Goal: Information Seeking & Learning: Learn about a topic

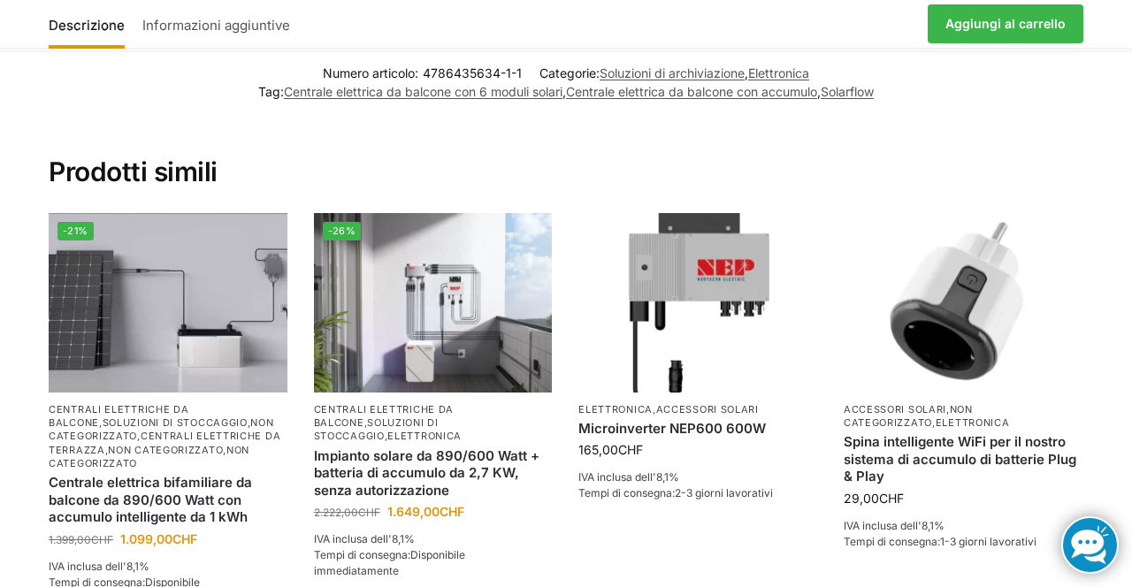
scroll to position [2193, 0]
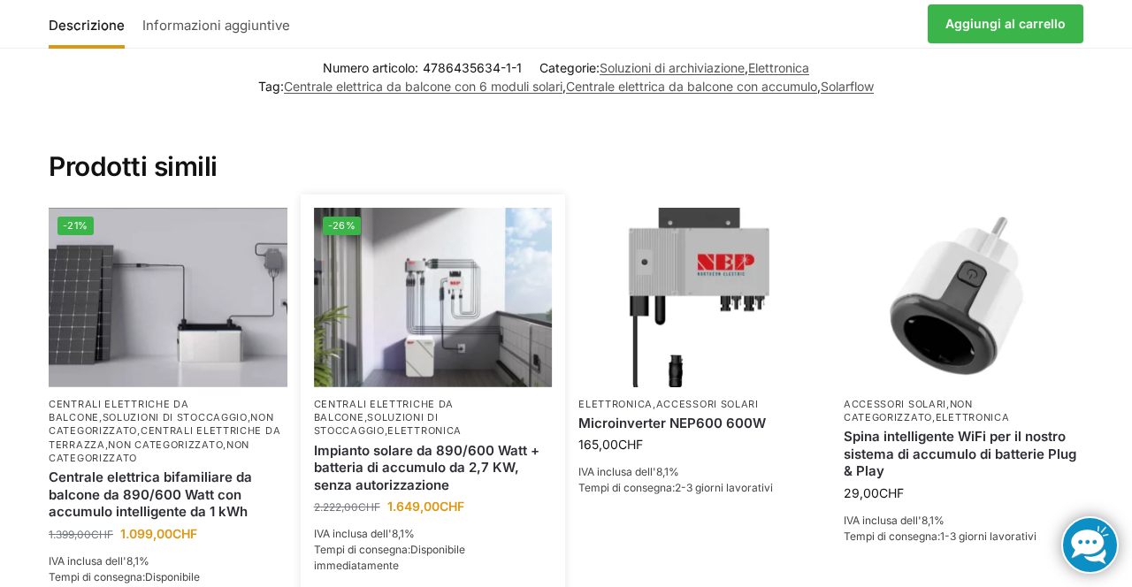
click at [452, 304] on img at bounding box center [433, 297] width 239 height 179
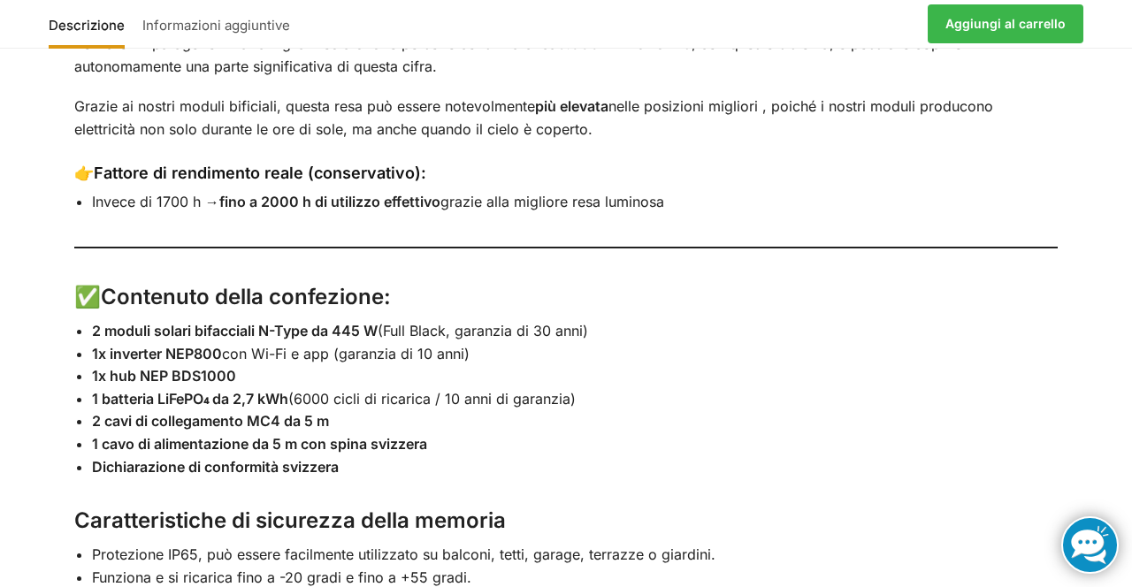
scroll to position [2579, 0]
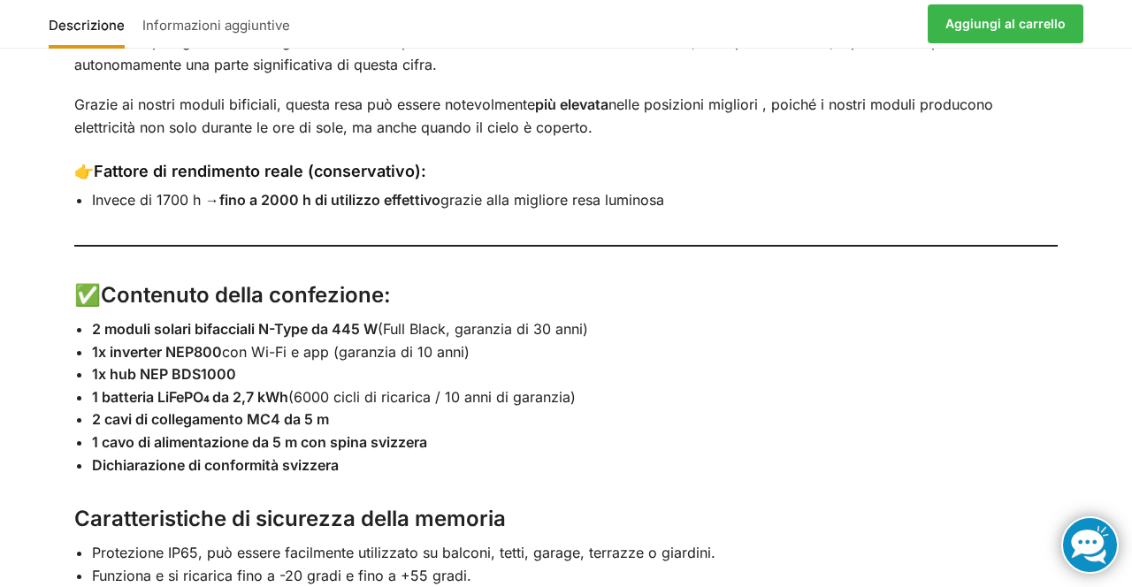
click at [1107, 368] on div "Descrizione Informazioni aggiuntive 🌞 Mega centrale elettrica plug-in – 890 wat…" at bounding box center [566, 362] width 1132 height 1683
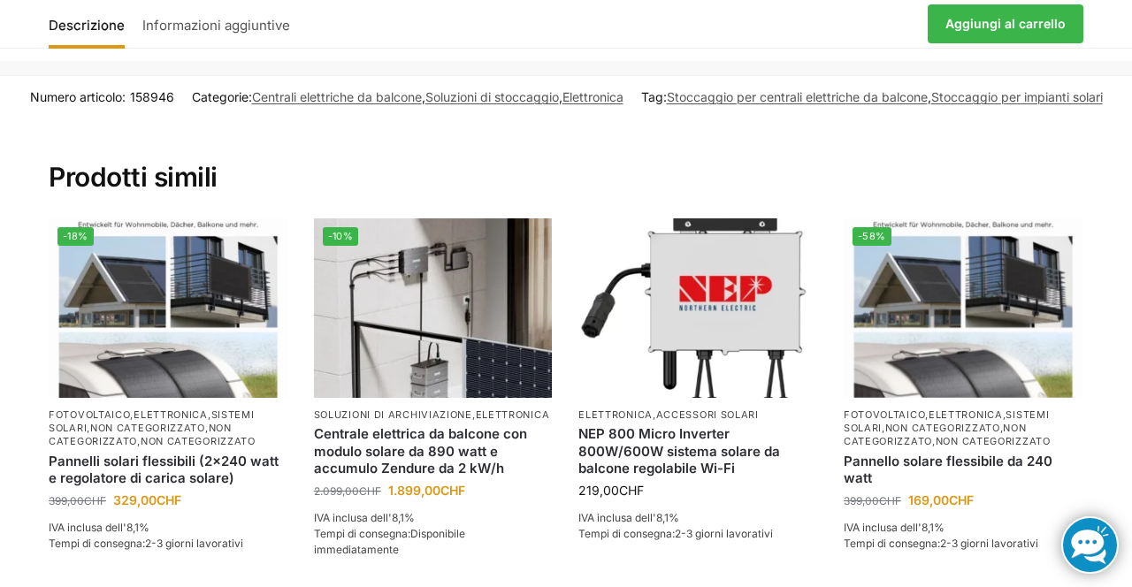
scroll to position [3726, 0]
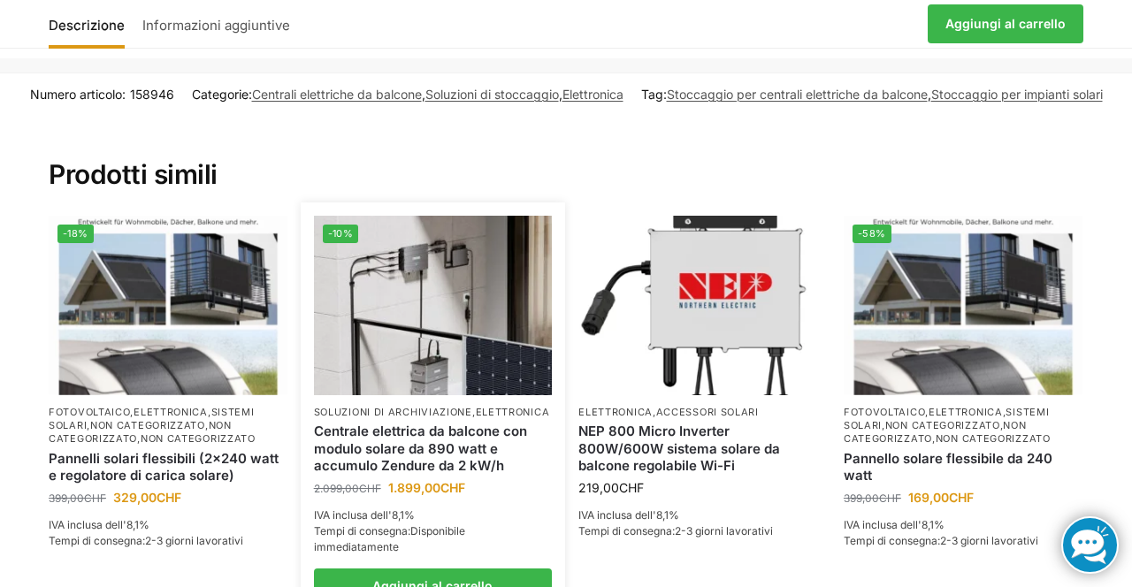
click at [431, 320] on img at bounding box center [433, 305] width 239 height 179
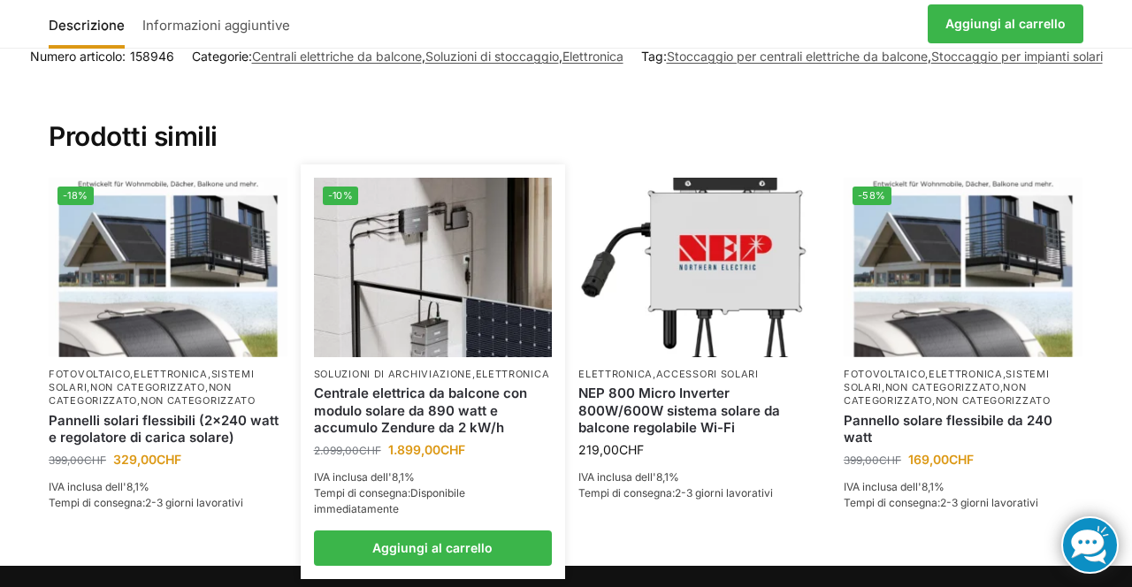
scroll to position [3783, 0]
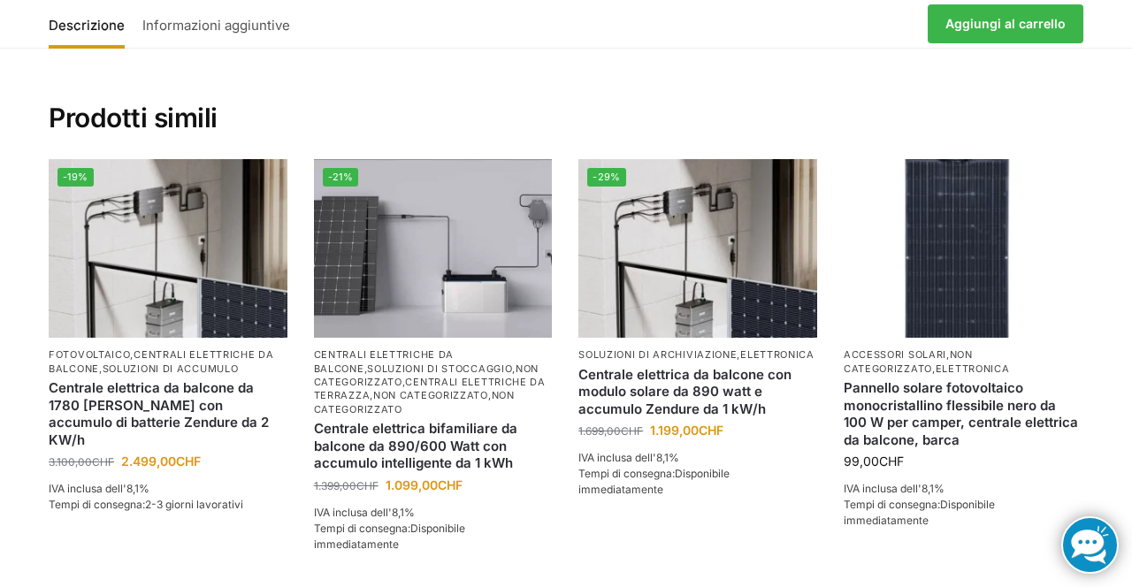
scroll to position [3303, 0]
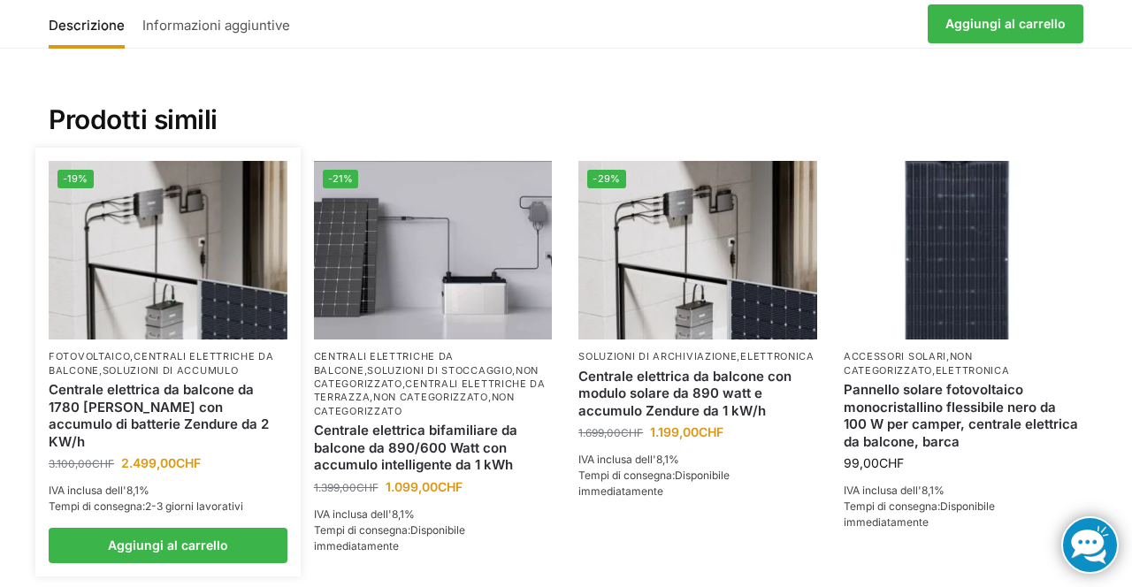
click at [158, 249] on img at bounding box center [168, 250] width 239 height 179
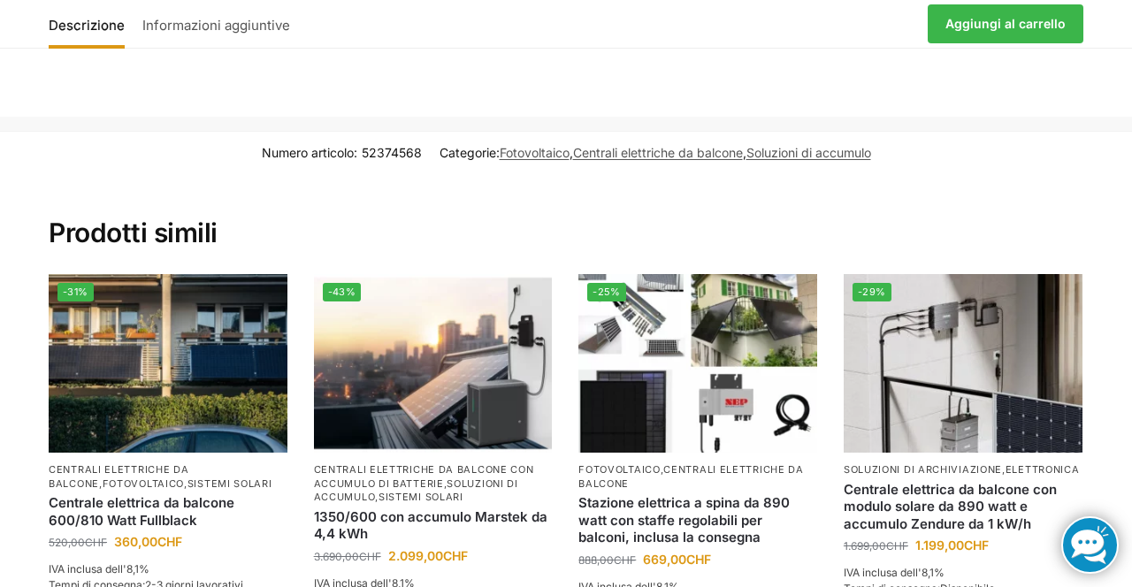
scroll to position [3846, 0]
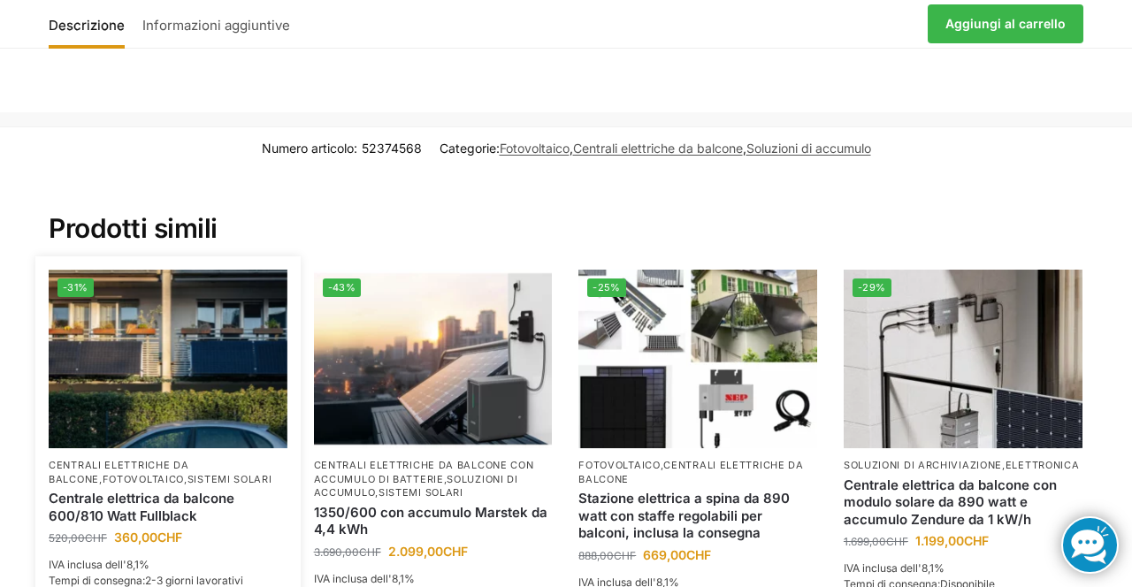
click at [154, 380] on img at bounding box center [168, 359] width 239 height 179
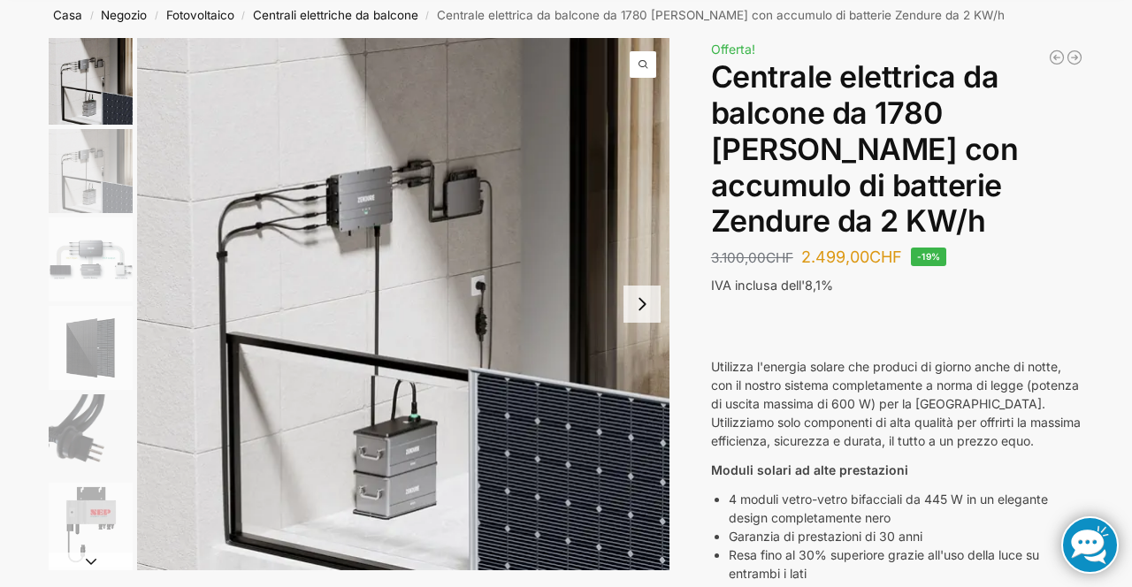
scroll to position [0, 0]
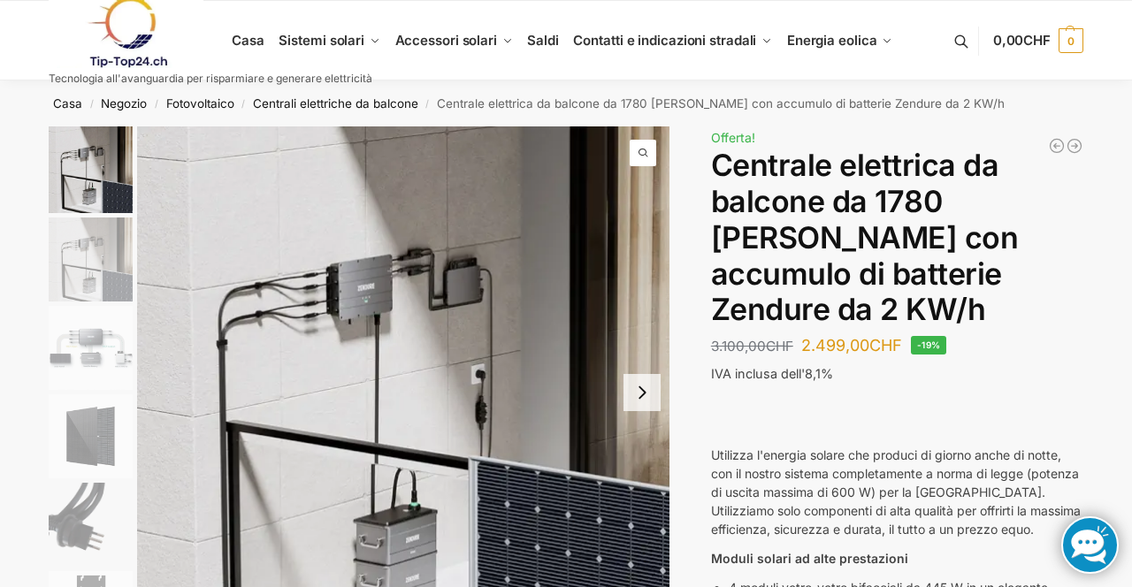
click at [325, 42] on link at bounding box center [211, 32] width 324 height 72
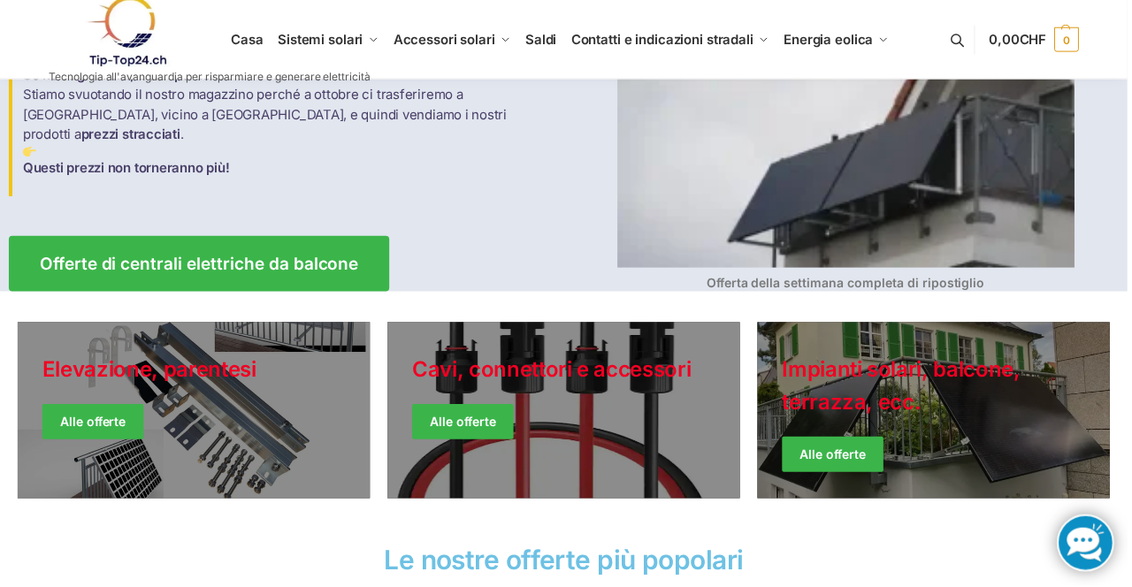
scroll to position [240, 0]
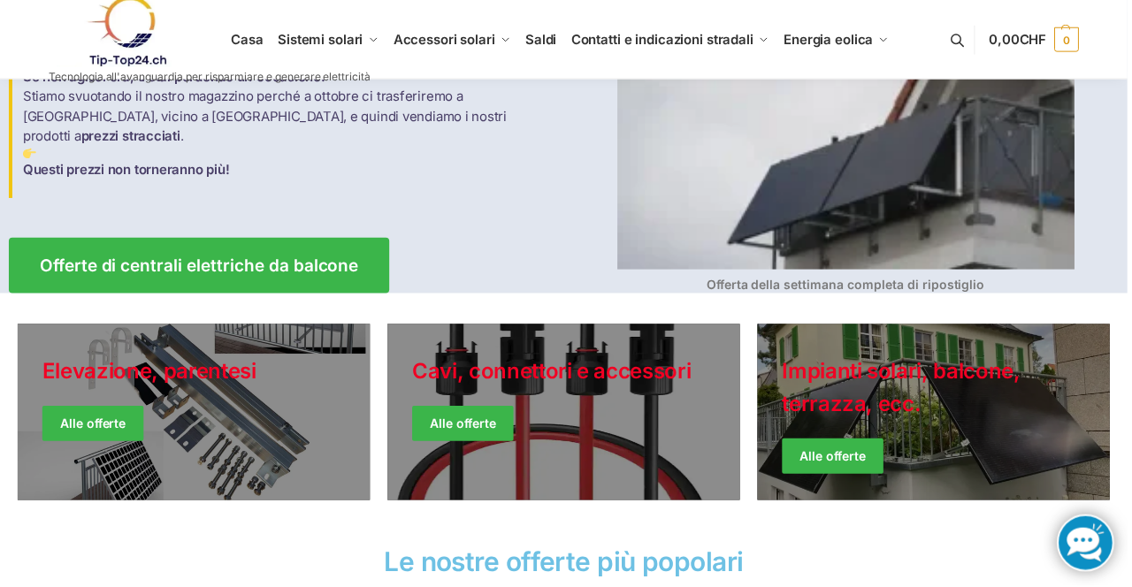
click at [964, 422] on link "Giacche invernali" at bounding box center [937, 413] width 354 height 177
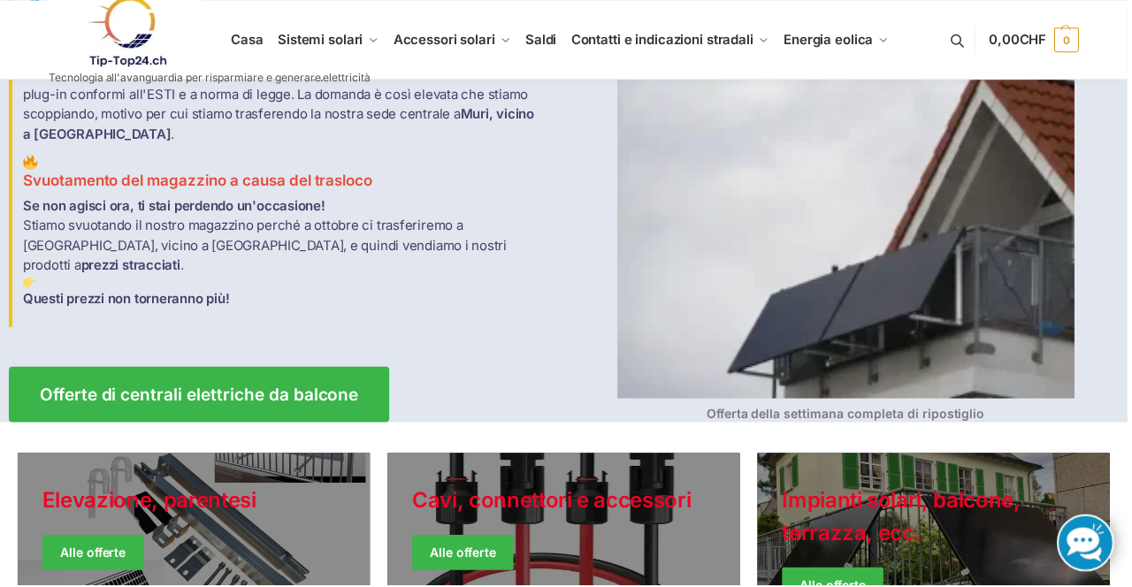
scroll to position [113, 0]
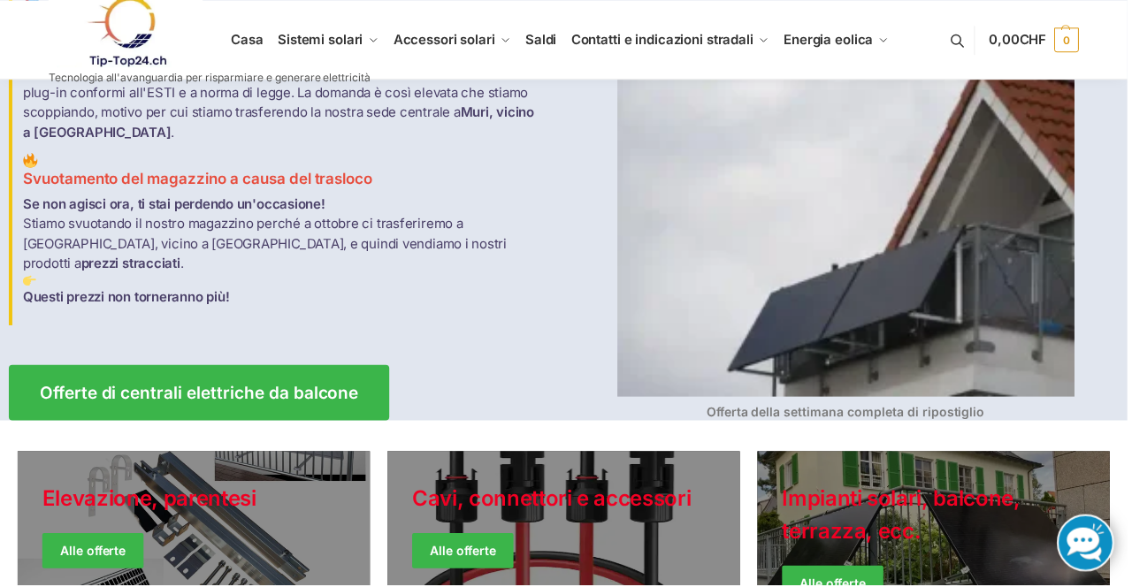
click at [951, 288] on img at bounding box center [849, 214] width 459 height 367
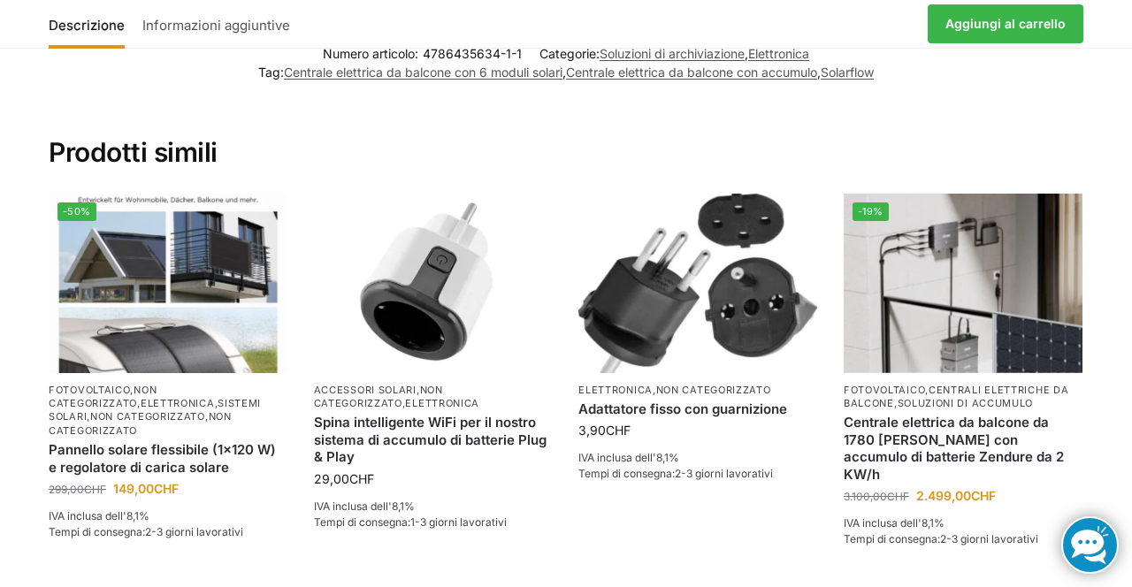
scroll to position [2210, 0]
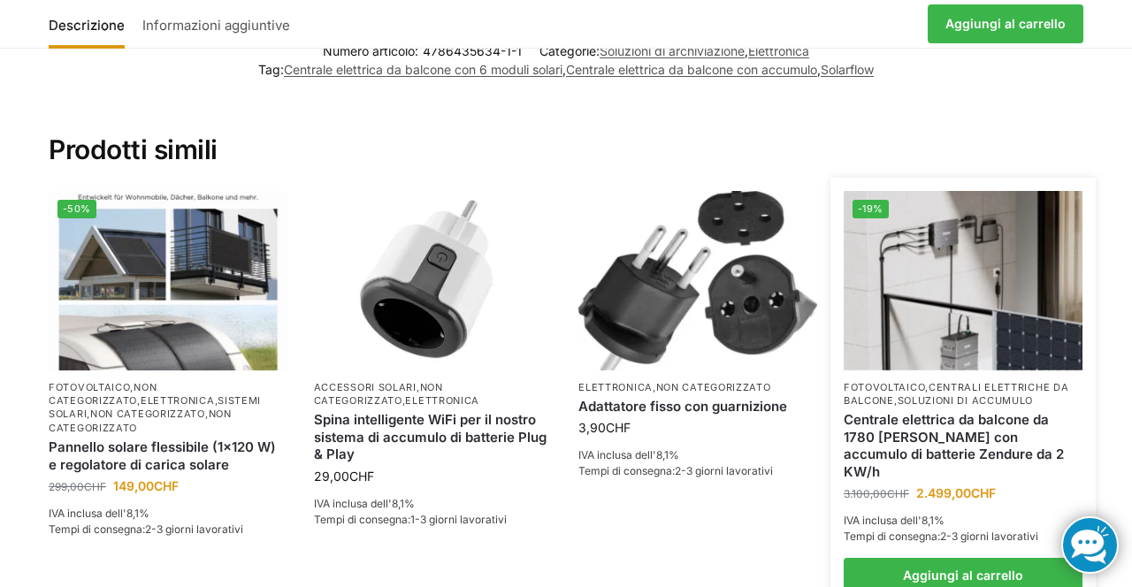
click at [987, 306] on img at bounding box center [962, 280] width 239 height 179
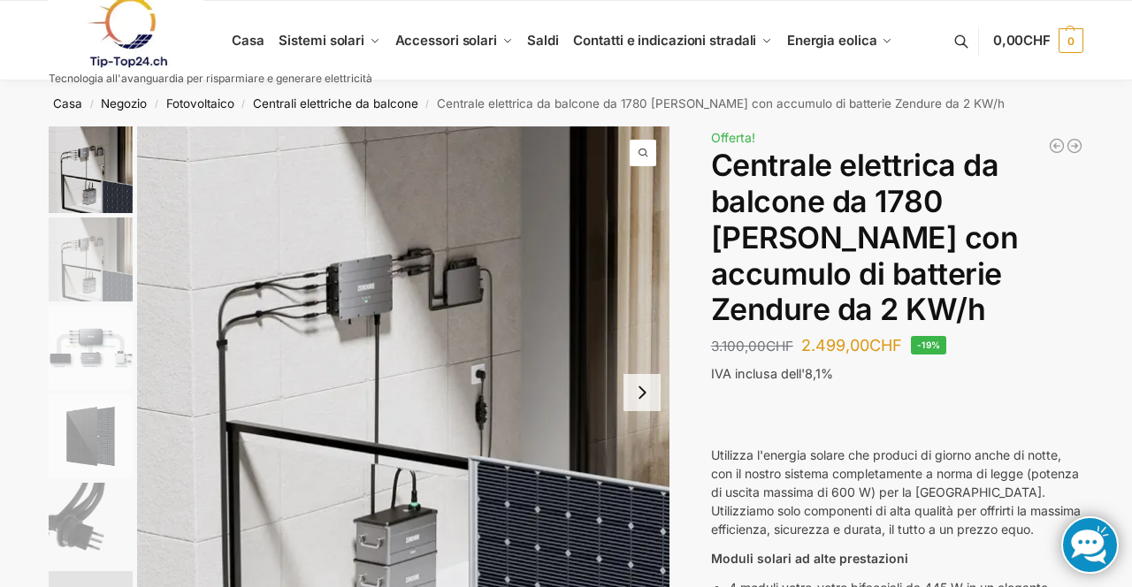
click at [87, 361] on img "3 / 7" at bounding box center [91, 348] width 84 height 84
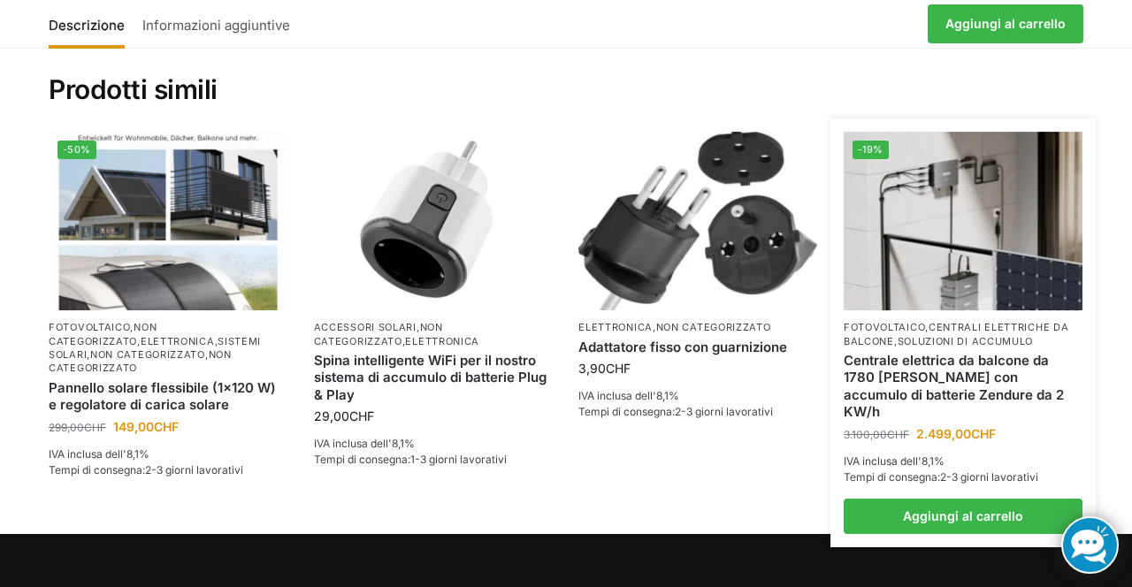
click at [1020, 335] on font "soluzioni di accumulo" at bounding box center [965, 341] width 136 height 12
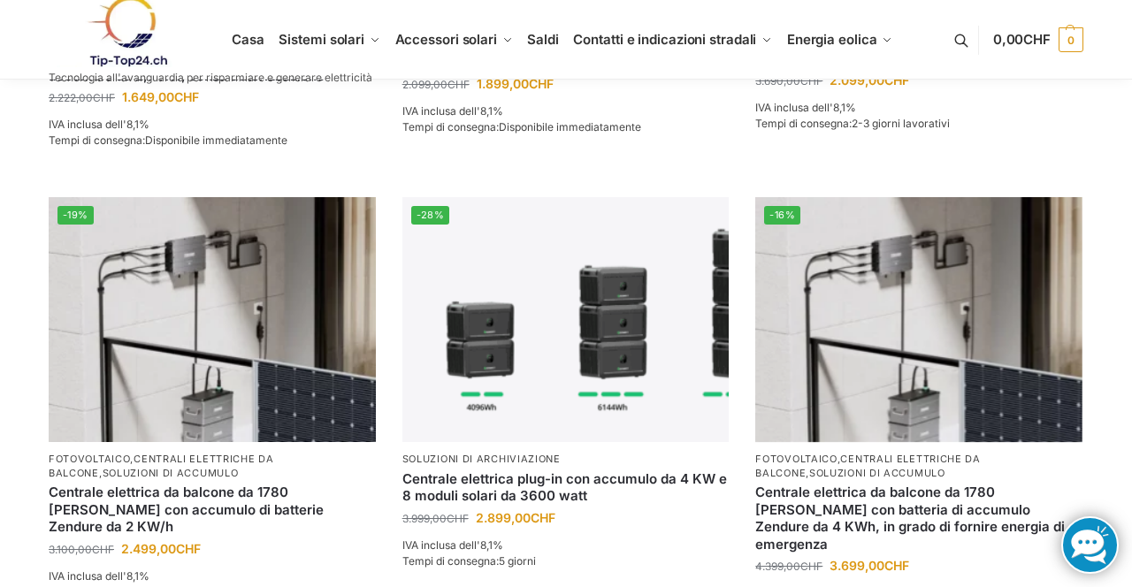
scroll to position [1291, 0]
click at [939, 373] on img at bounding box center [918, 318] width 327 height 245
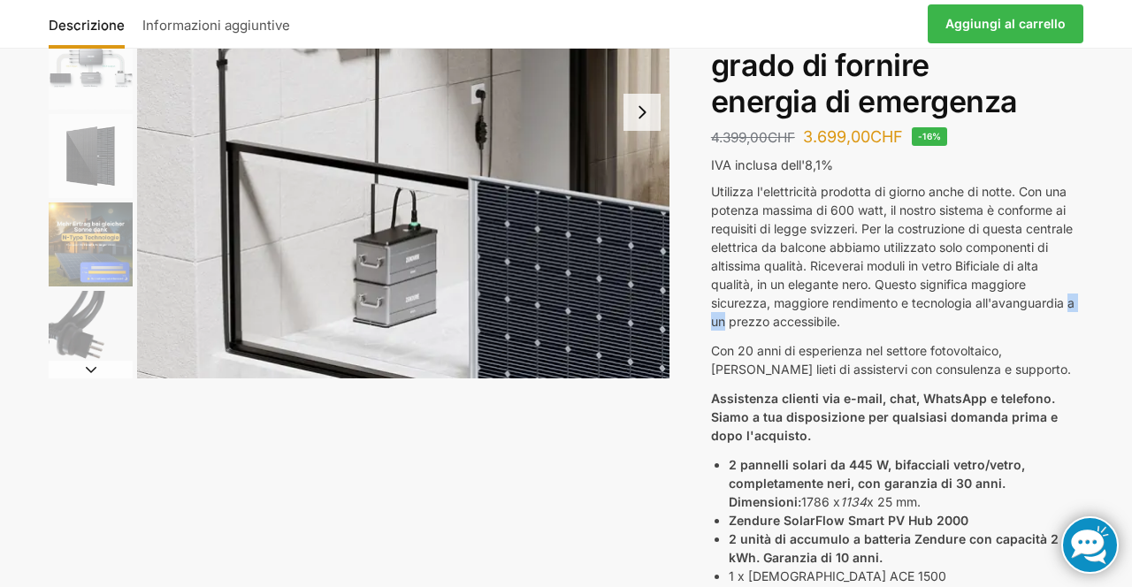
scroll to position [285, 0]
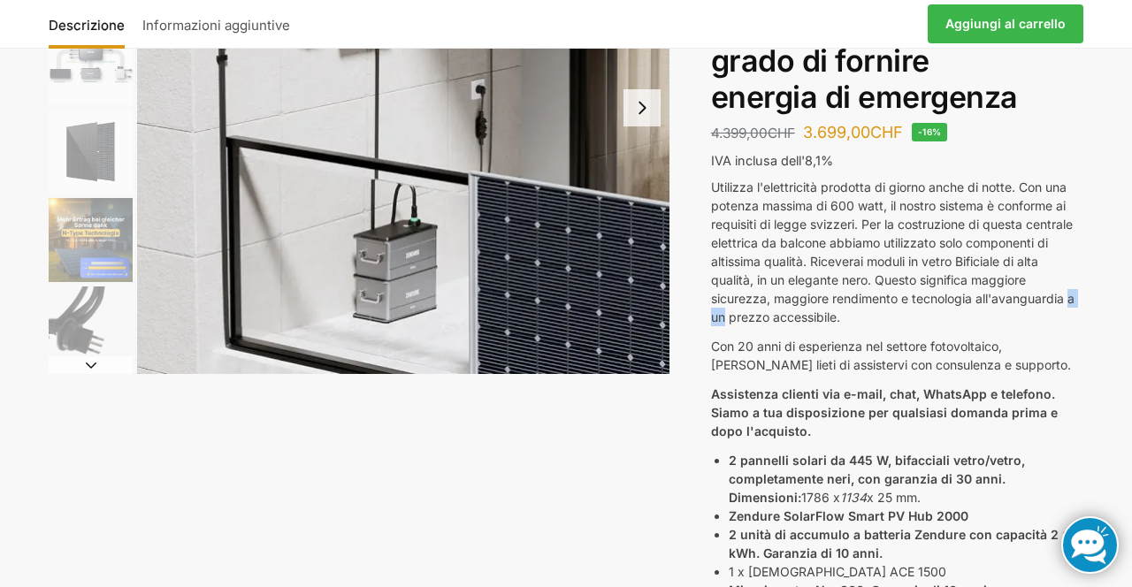
click at [761, 47] on div "Descrizione Informazioni aggiuntive 4.399,00 CHF Il prezzo originale era: 4.399…" at bounding box center [566, 24] width 1034 height 48
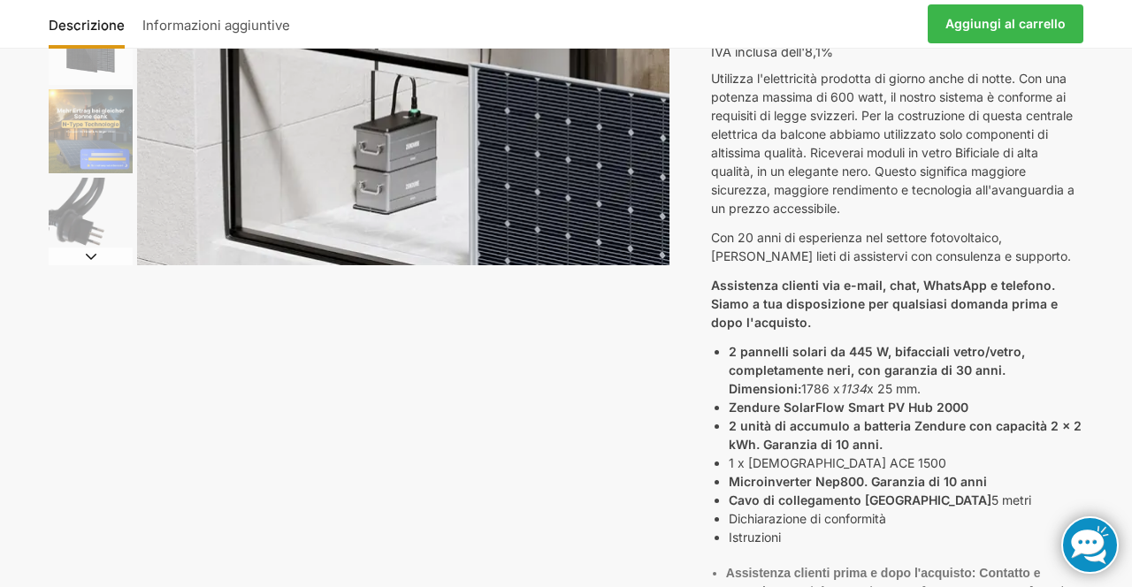
scroll to position [401, 0]
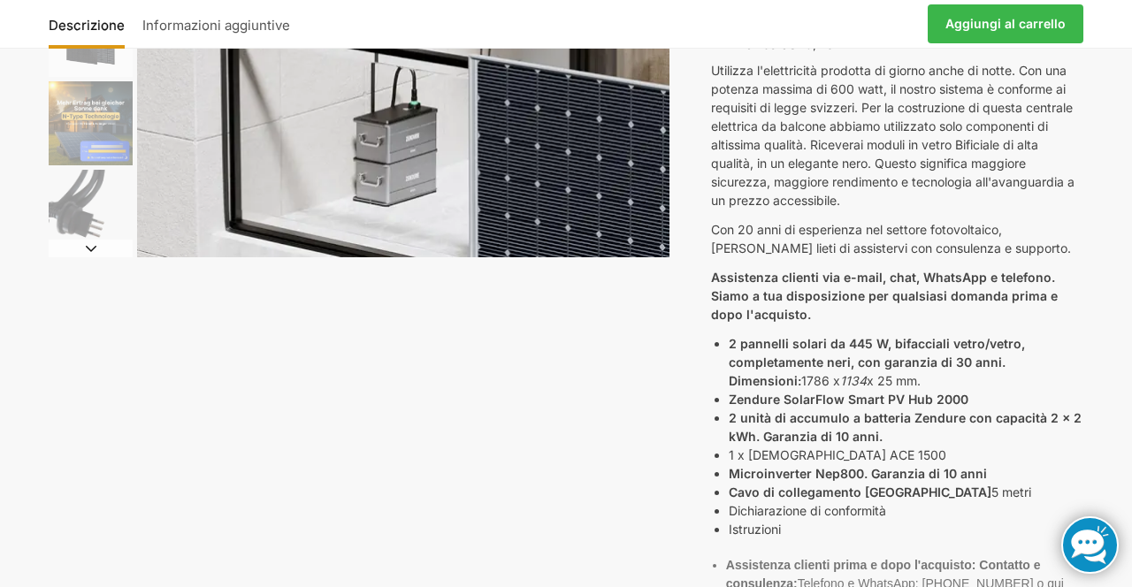
click at [1106, 313] on div "Descrizione Informazioni aggiuntive 4.399,00 CHF Il prezzo originale era: 4.399…" at bounding box center [565, 365] width 1109 height 1281
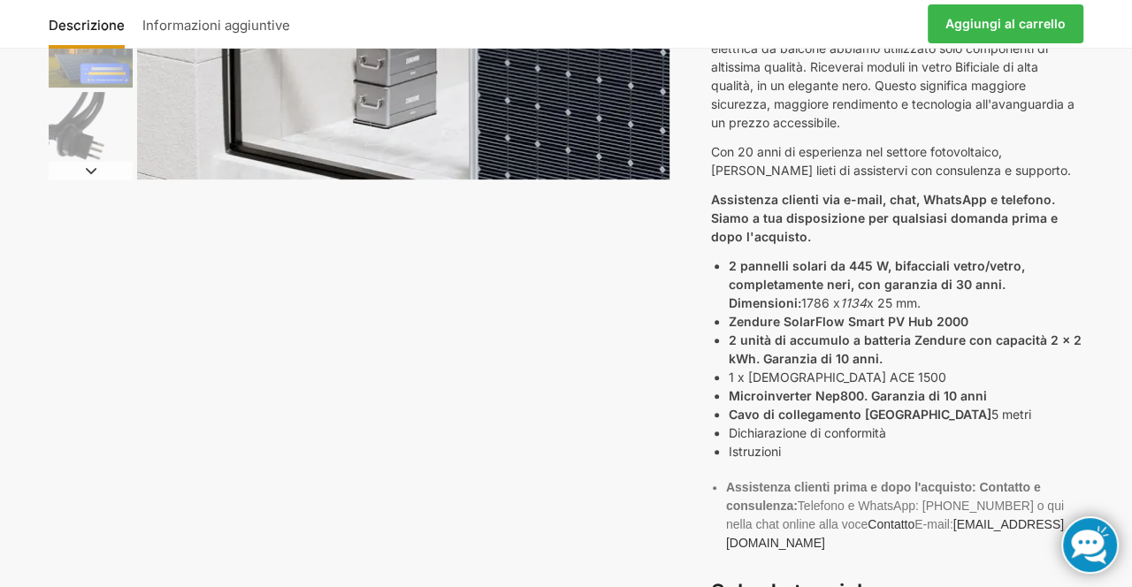
scroll to position [492, 0]
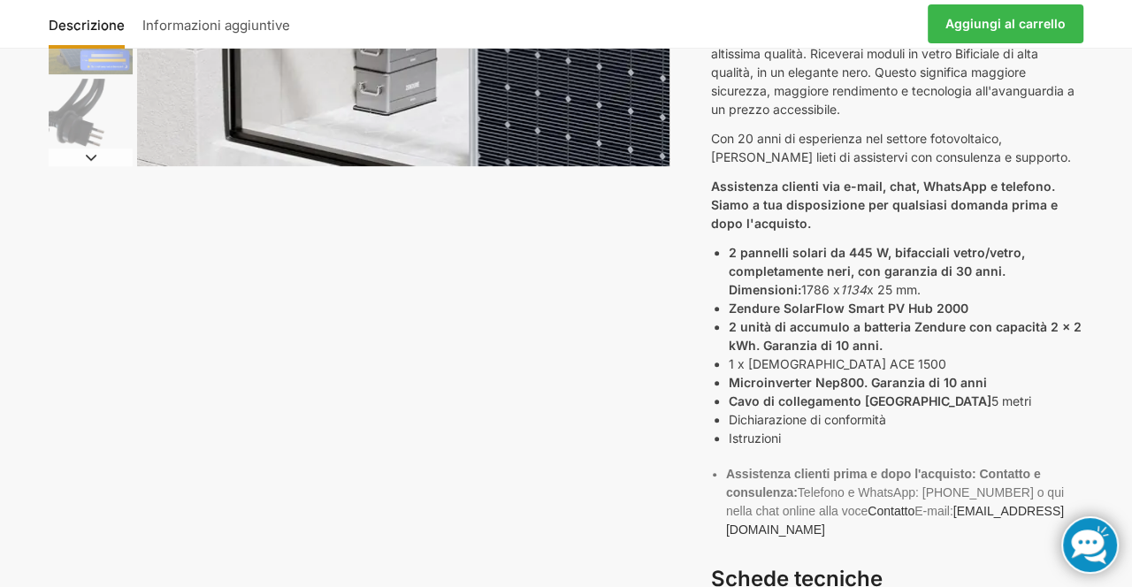
click at [1107, 377] on div "Descrizione Informazioni aggiuntive 4.399,00 CHF Il prezzo originale era: 4.399…" at bounding box center [565, 274] width 1109 height 1281
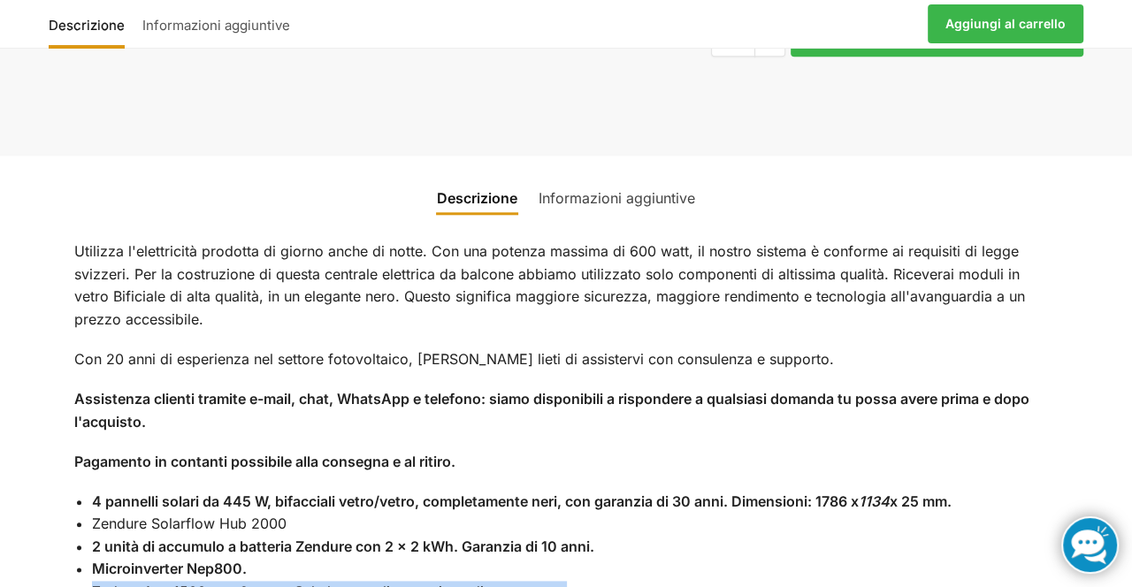
scroll to position [1284, 0]
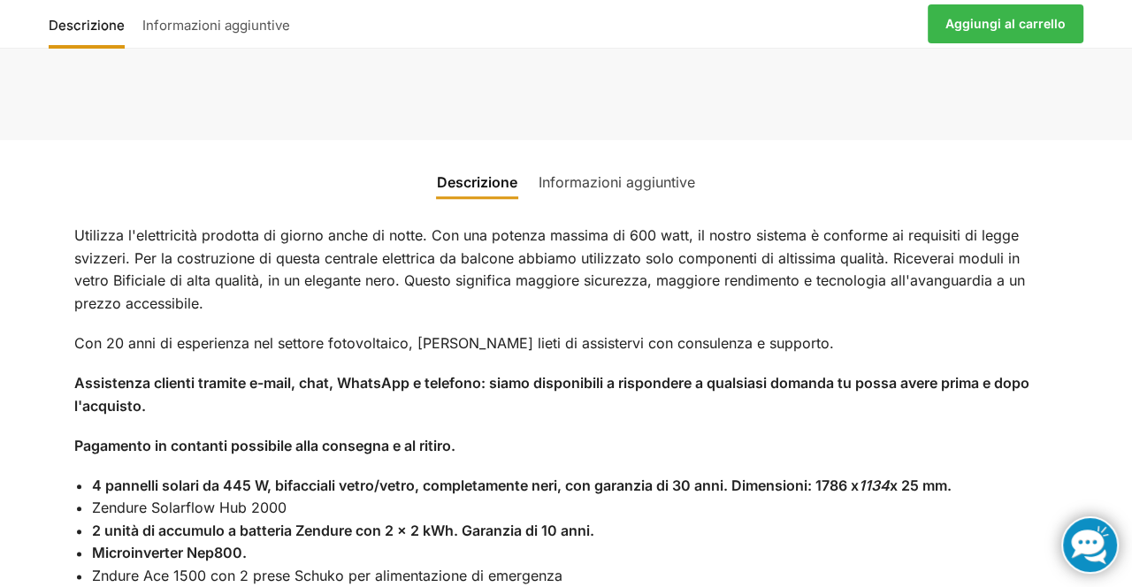
scroll to position [1312, 0]
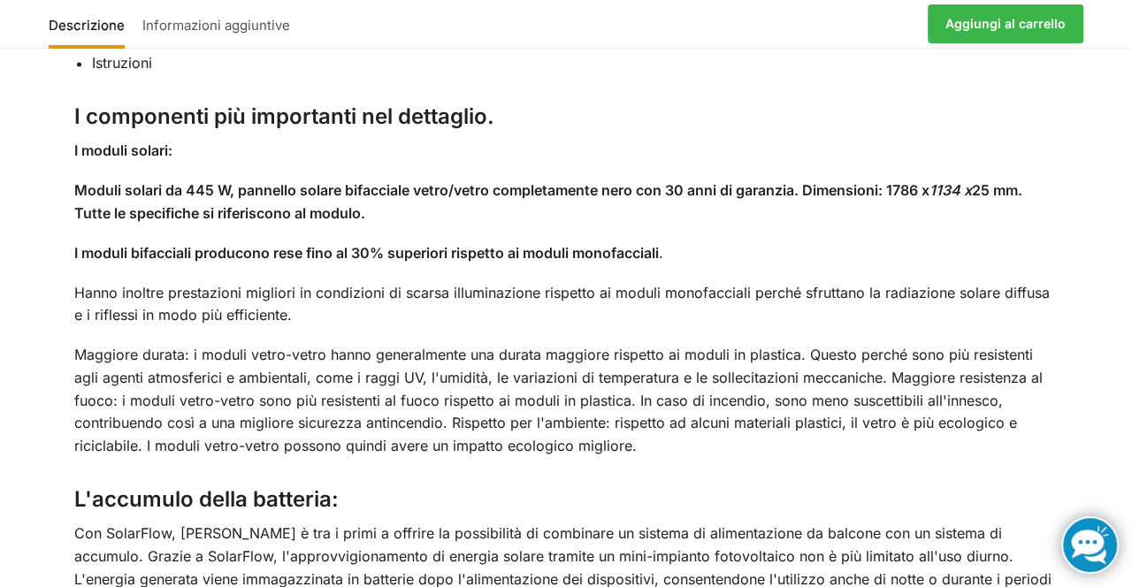
scroll to position [1896, 0]
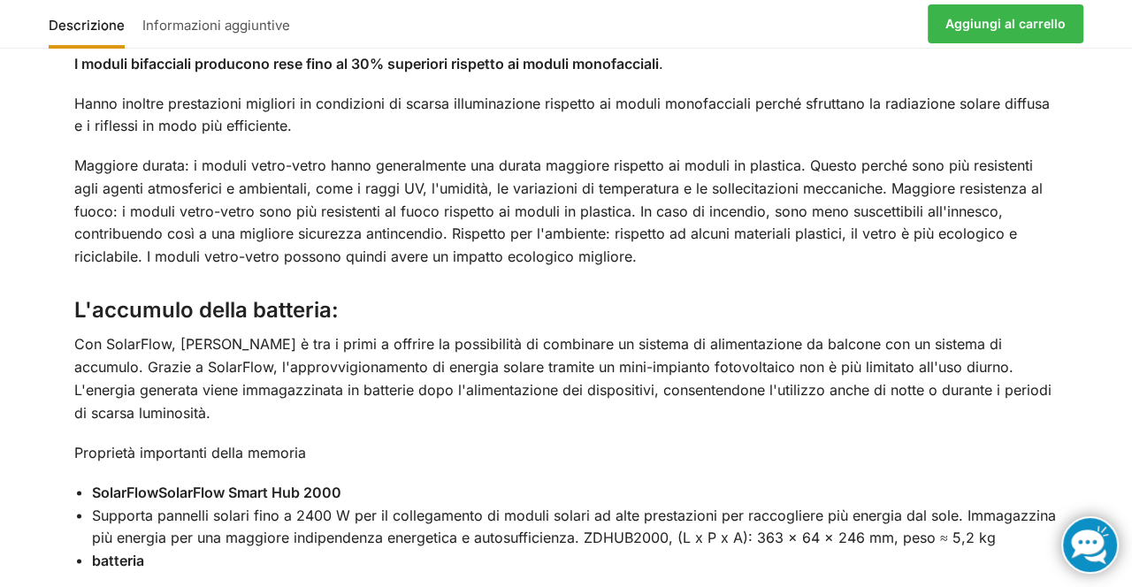
scroll to position [2086, 0]
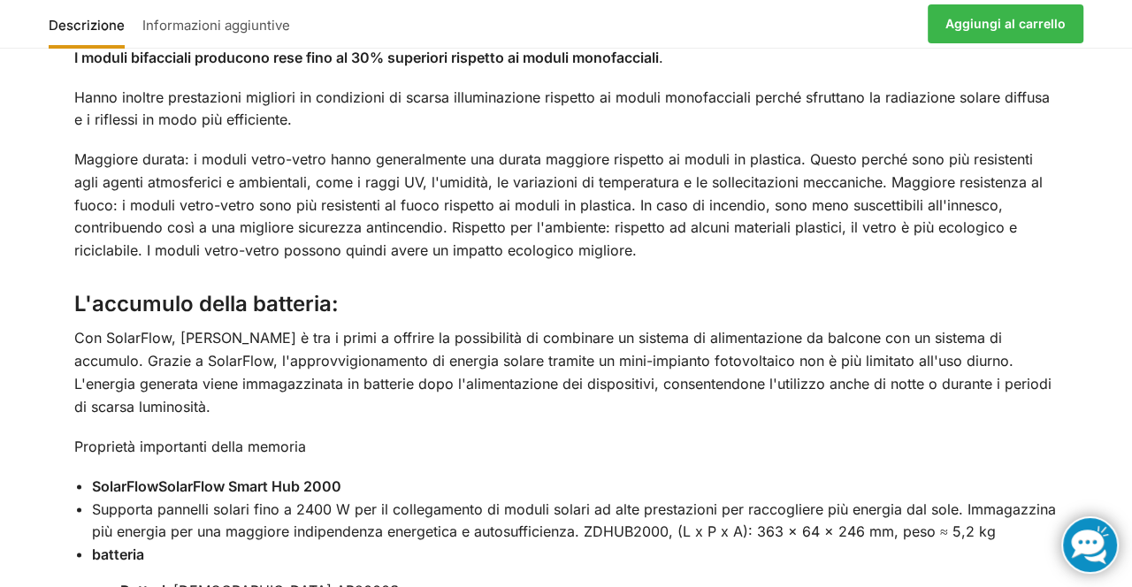
click at [1110, 265] on div "Descrizione Informazioni aggiuntive Utilizza l'elettricità prodotta di giorno a…" at bounding box center [566, 542] width 1132 height 2358
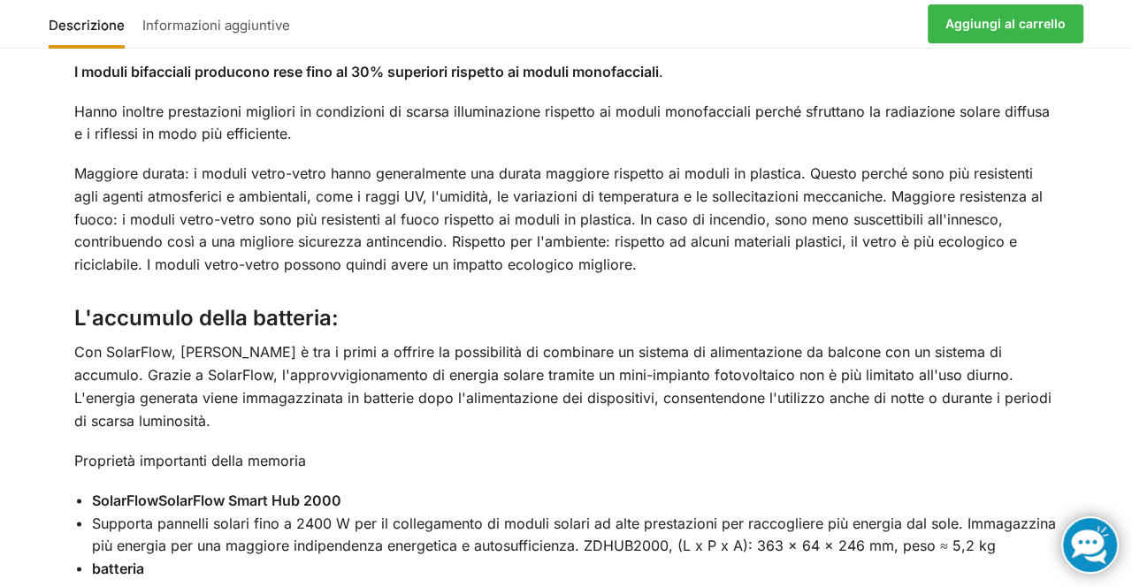
scroll to position [2089, 0]
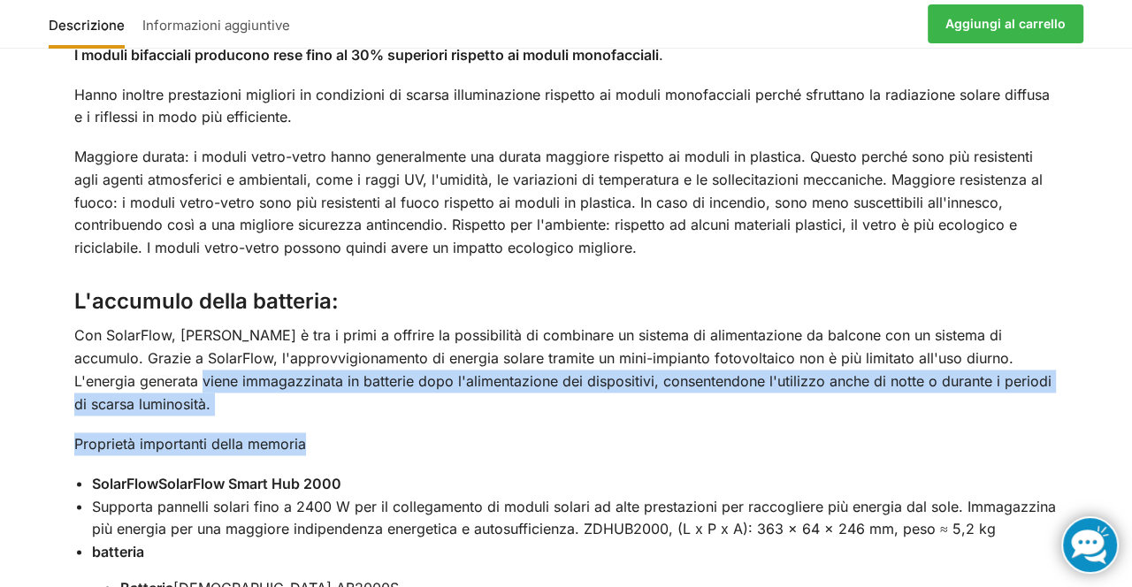
click at [260, 166] on p "Maggiore durata: i moduli vetro-vetro hanno generalmente una durata maggiore ri…" at bounding box center [566, 202] width 984 height 113
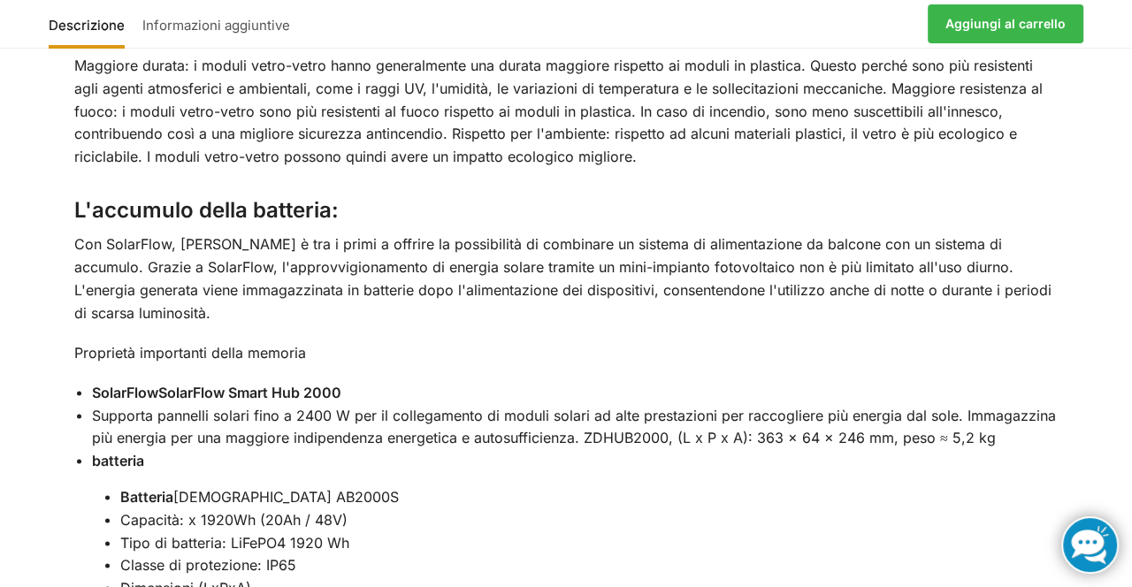
scroll to position [2185, 0]
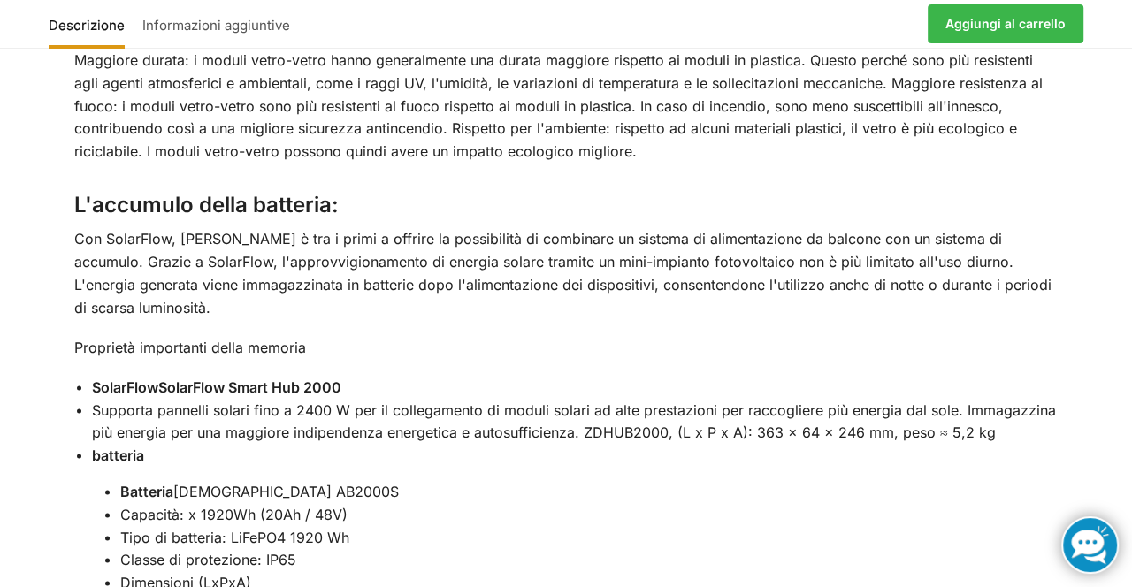
click at [1115, 298] on div "Descrizione Informazioni aggiuntive Utilizza l'elettricità prodotta di giorno a…" at bounding box center [566, 443] width 1132 height 2358
click at [1130, 310] on div "Descrizione Informazioni aggiuntive Utilizza l'elettricità prodotta di giorno a…" at bounding box center [566, 443] width 1132 height 2358
click at [709, 157] on p "Maggiore durata: i moduli vetro-vetro hanno generalmente una durata maggiore ri…" at bounding box center [566, 106] width 984 height 113
click at [0, 295] on div "Descrizione Informazioni aggiuntive Utilizza l'elettricità prodotta di giorno a…" at bounding box center [566, 443] width 1132 height 2358
click at [1015, 480] on li "[DEMOGRAPHIC_DATA] AB2000S" at bounding box center [589, 491] width 938 height 23
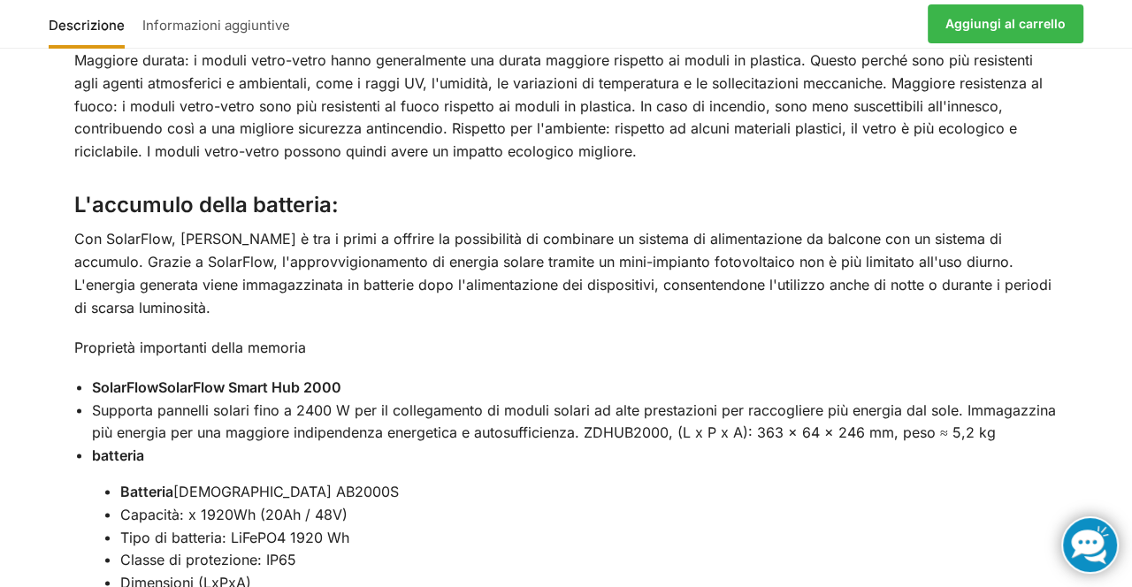
click at [1029, 526] on li "Tipo di batteria: LiFePO4 1920 Wh" at bounding box center [589, 537] width 938 height 23
click at [898, 526] on li "Tipo di batteria: LiFePO4 1920 Wh" at bounding box center [589, 537] width 938 height 23
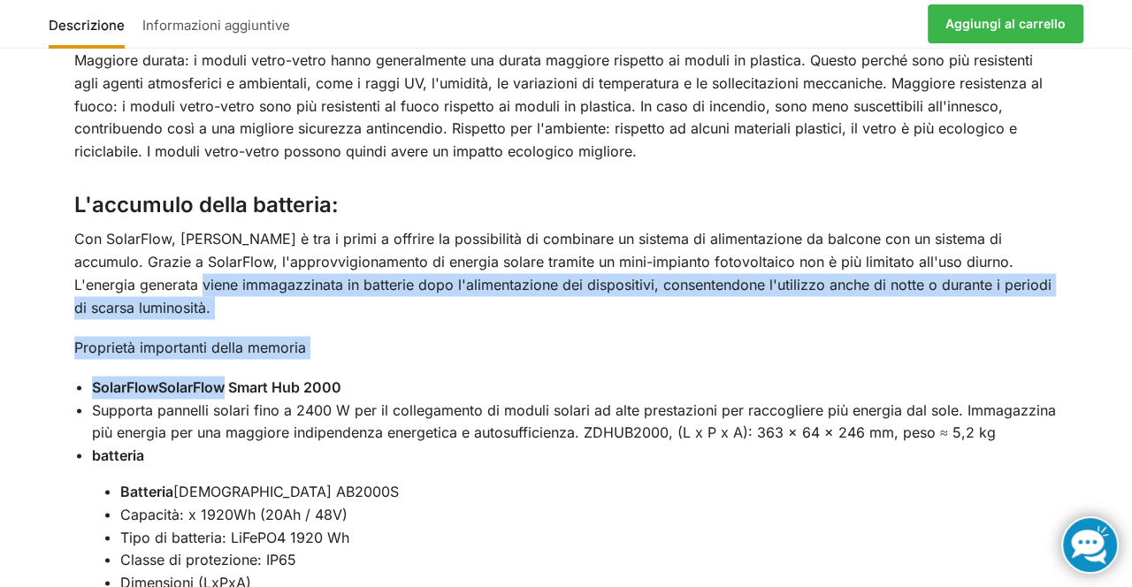
scroll to position [2183, 0]
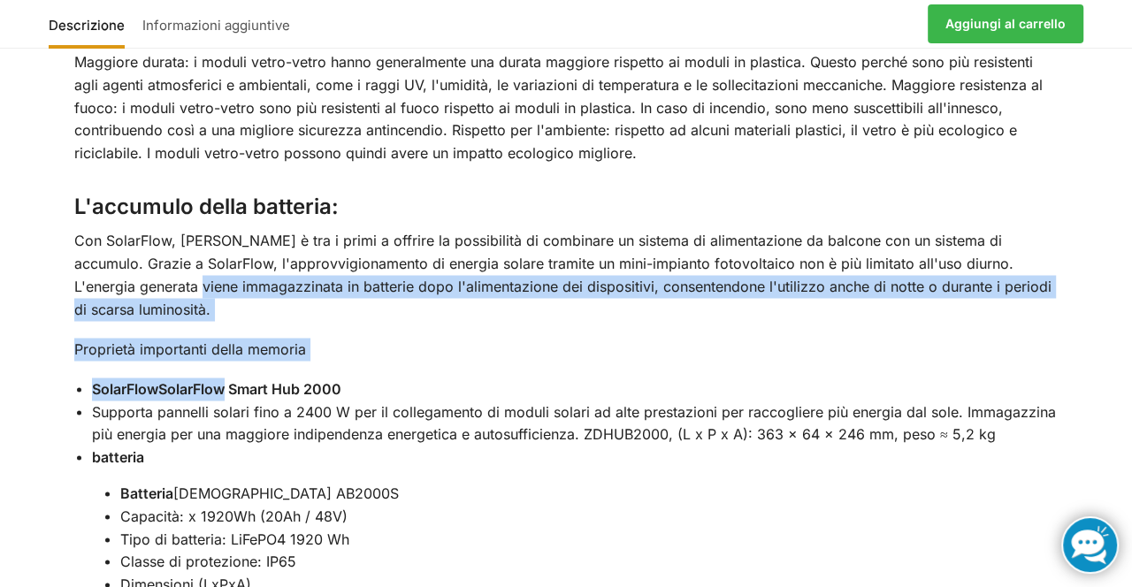
click at [601, 126] on font "Maggiore durata: i moduli vetro-vetro hanno generalmente una durata maggiore ri…" at bounding box center [558, 107] width 968 height 108
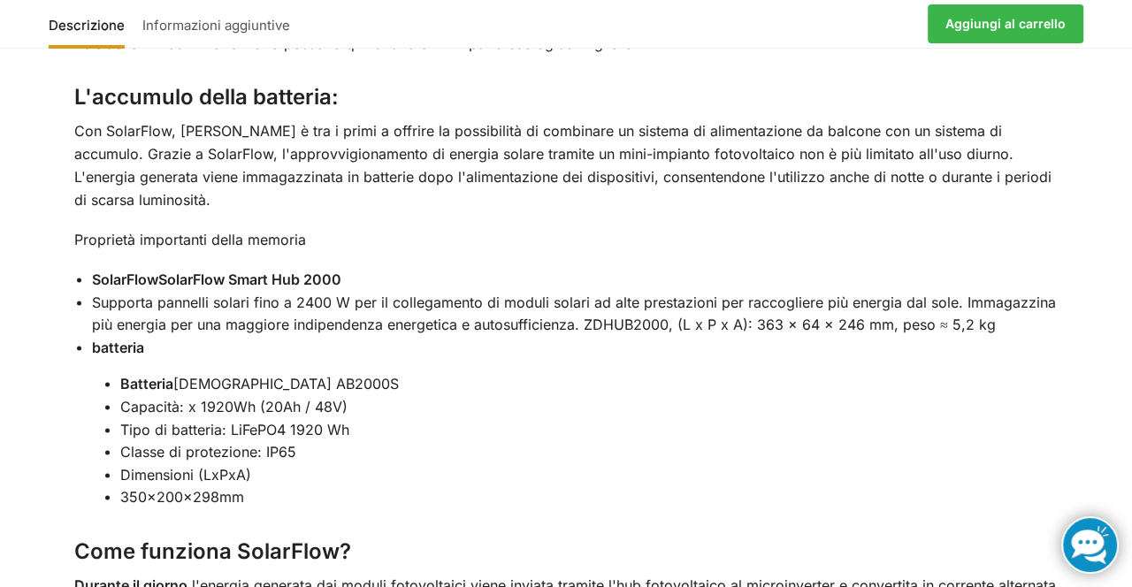
scroll to position [2307, 0]
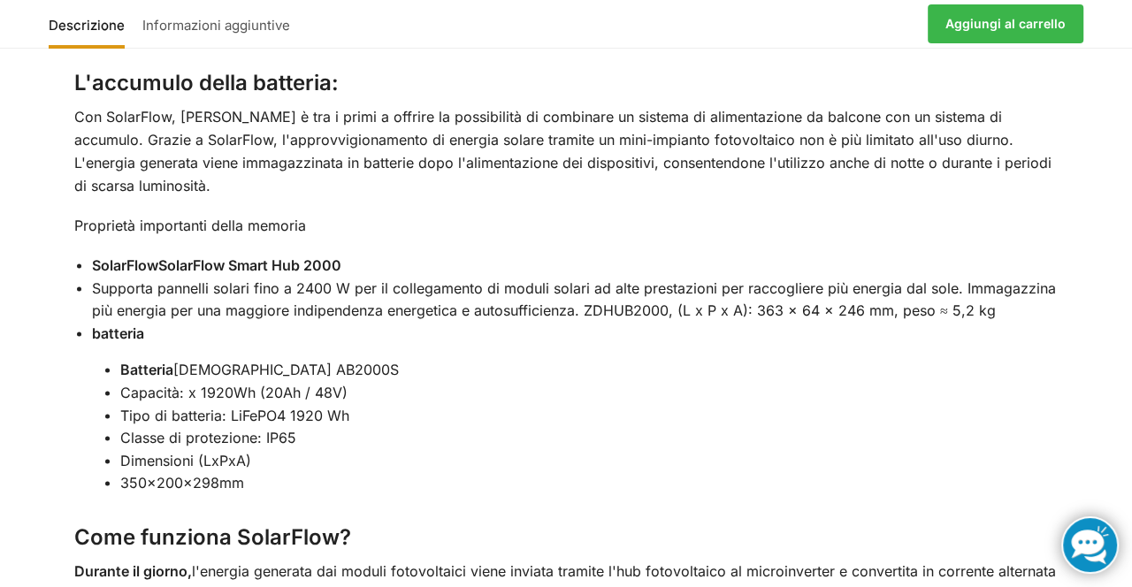
click at [1131, 466] on div "Descrizione Informazioni aggiuntive Utilizza l'elettricità prodotta di giorno a…" at bounding box center [566, 321] width 1132 height 2358
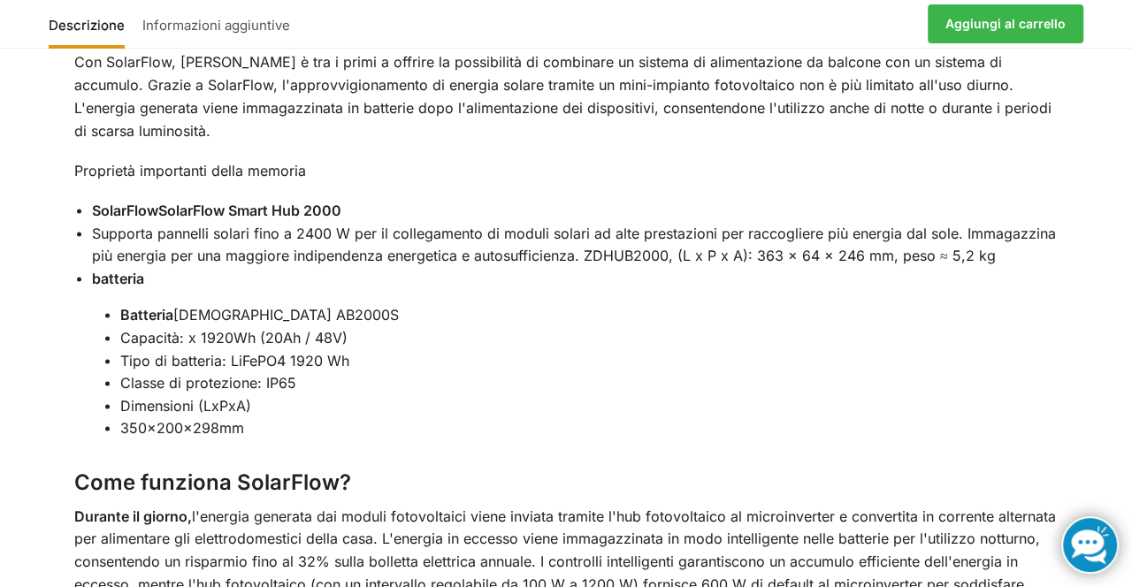
scroll to position [2376, 0]
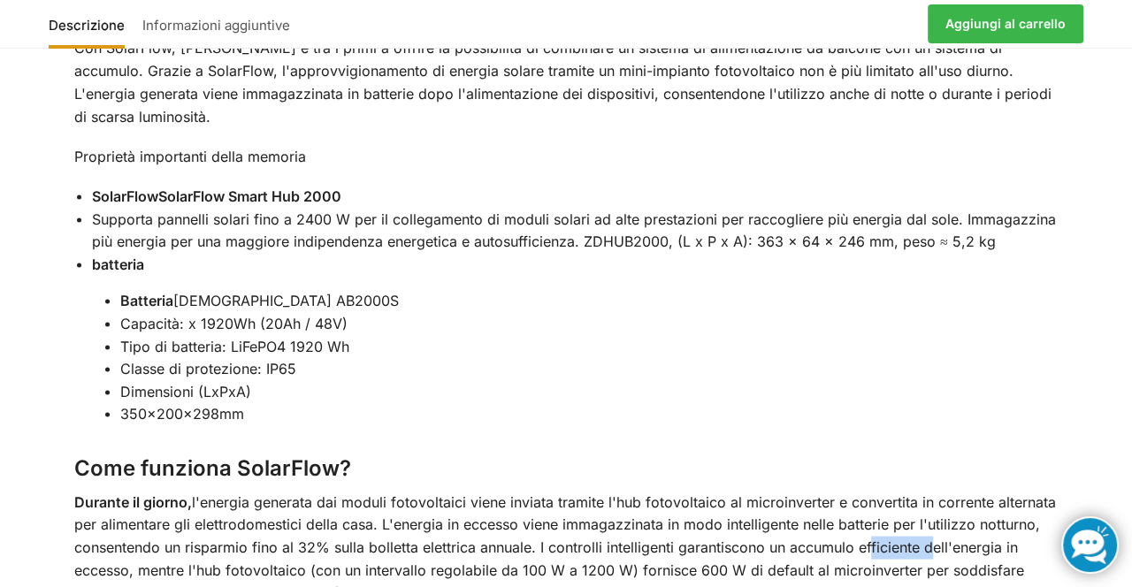
click at [621, 185] on li "SolarFlowSolarFlow Smart Hub 2000" at bounding box center [575, 196] width 966 height 23
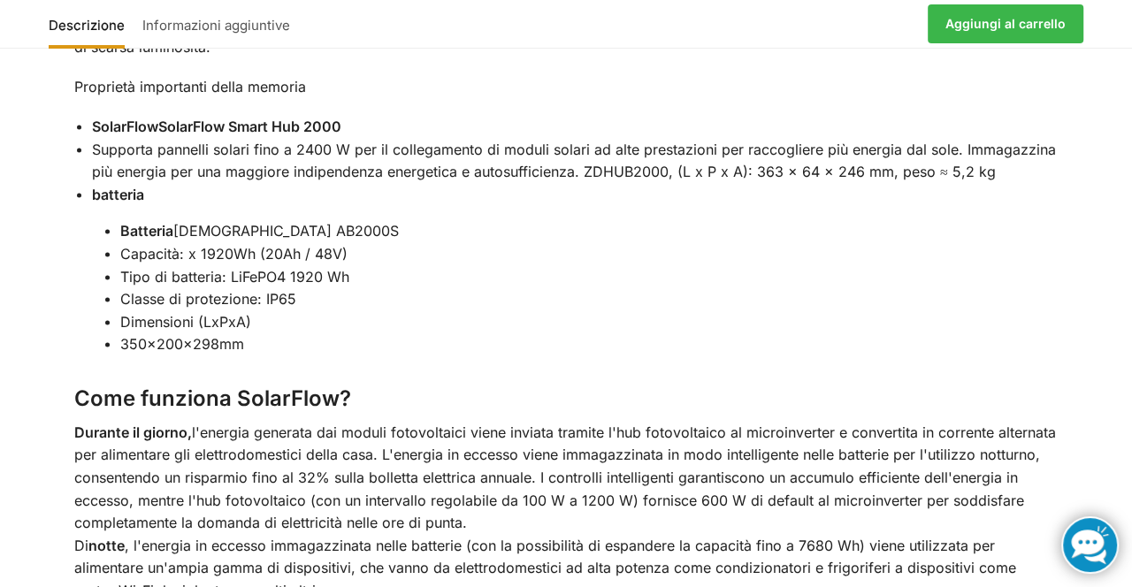
scroll to position [2445, 0]
click at [1125, 467] on div "Descrizione Informazioni aggiuntive Utilizza l'elettricità prodotta di giorno a…" at bounding box center [566, 183] width 1132 height 2358
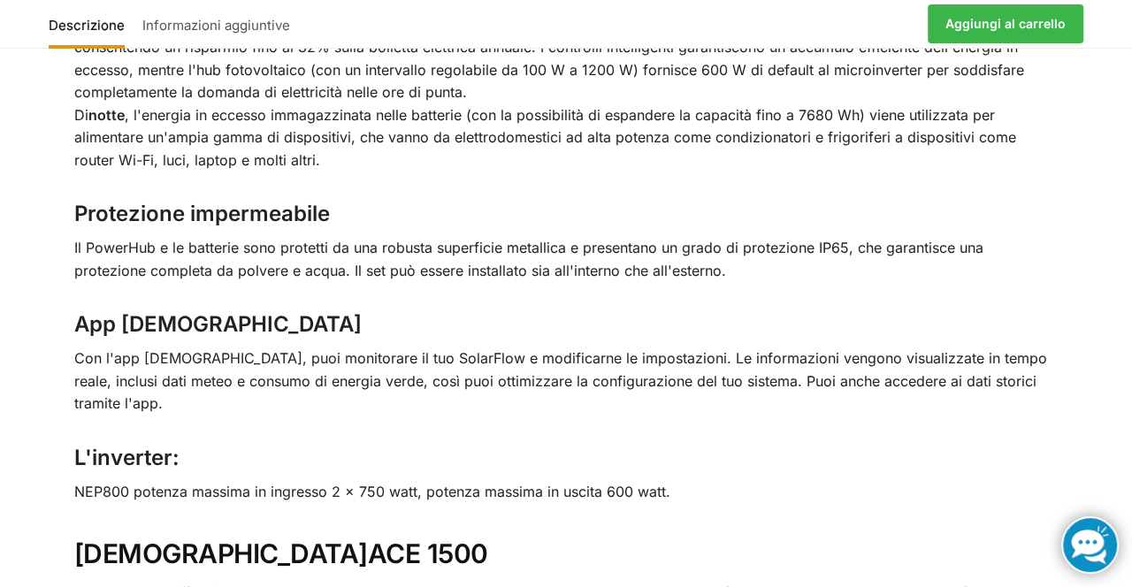
scroll to position [2877, 0]
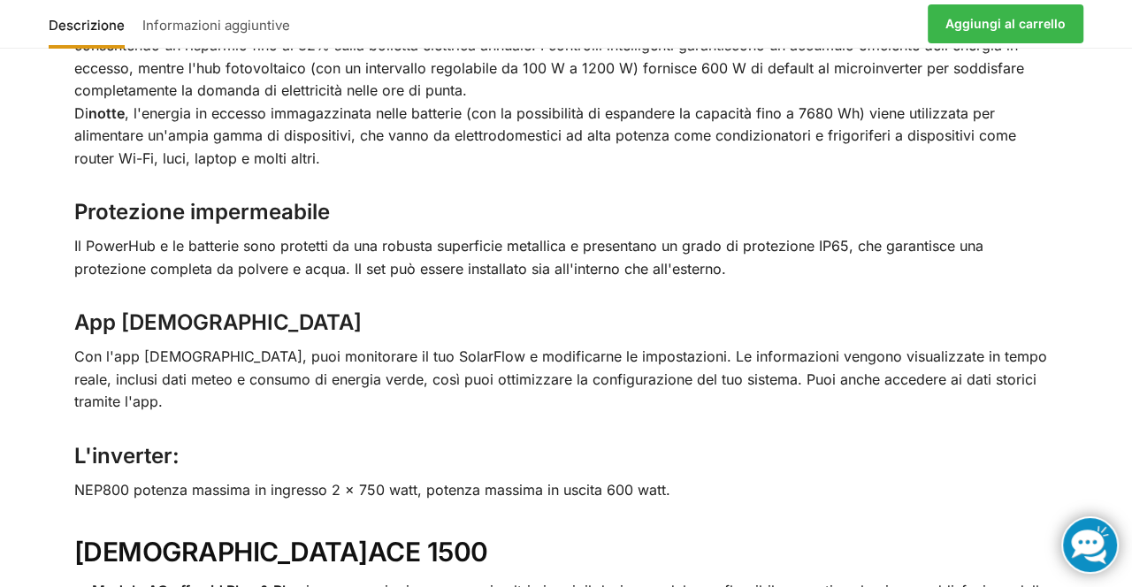
click at [1006, 308] on h3 "App [DEMOGRAPHIC_DATA]" at bounding box center [566, 323] width 984 height 31
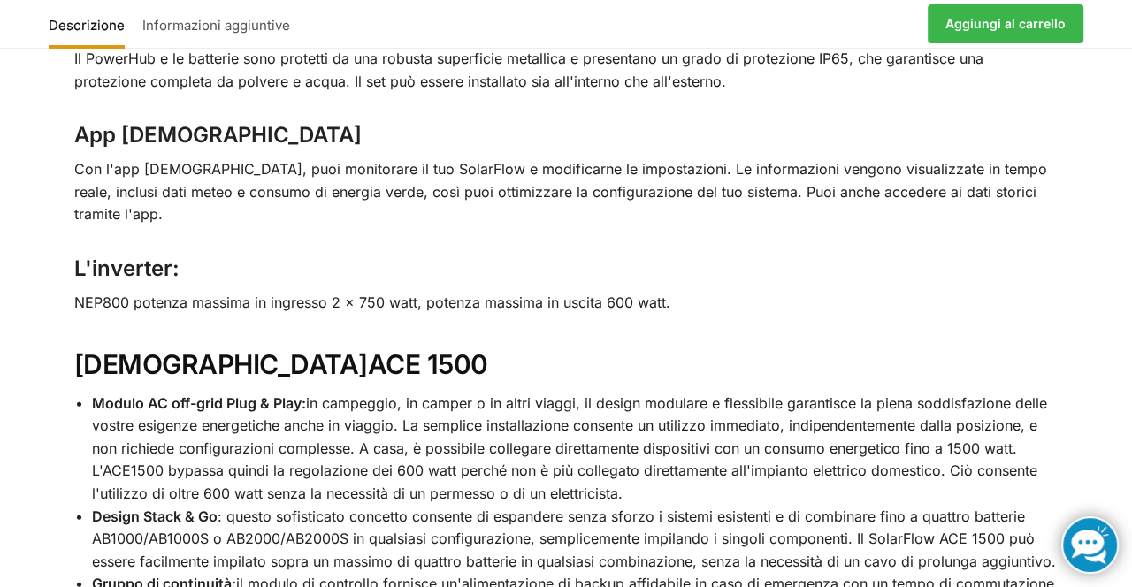
scroll to position [3066, 0]
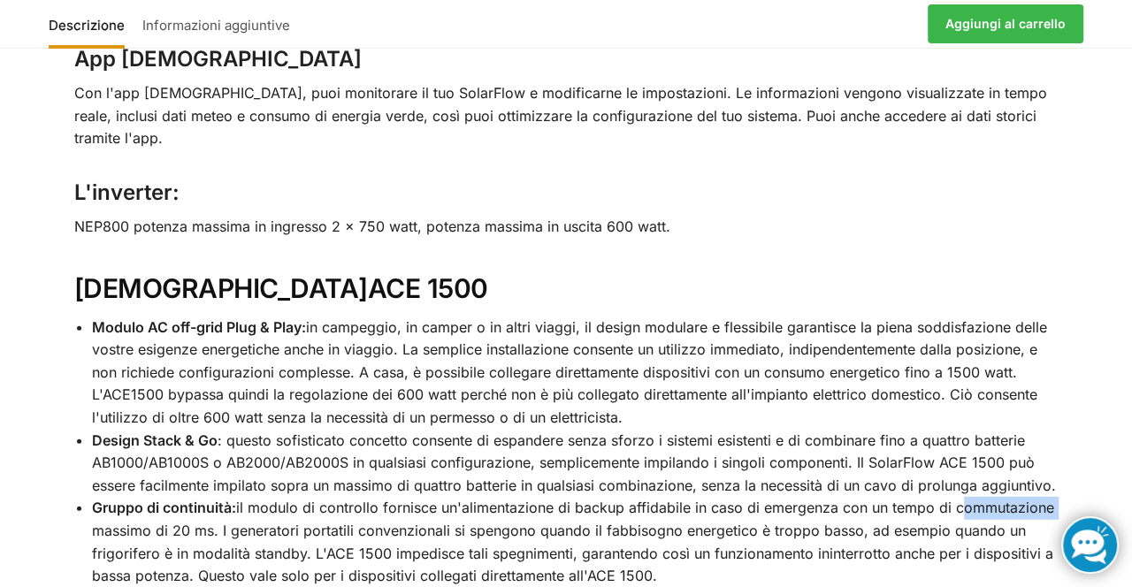
scroll to position [3149, 0]
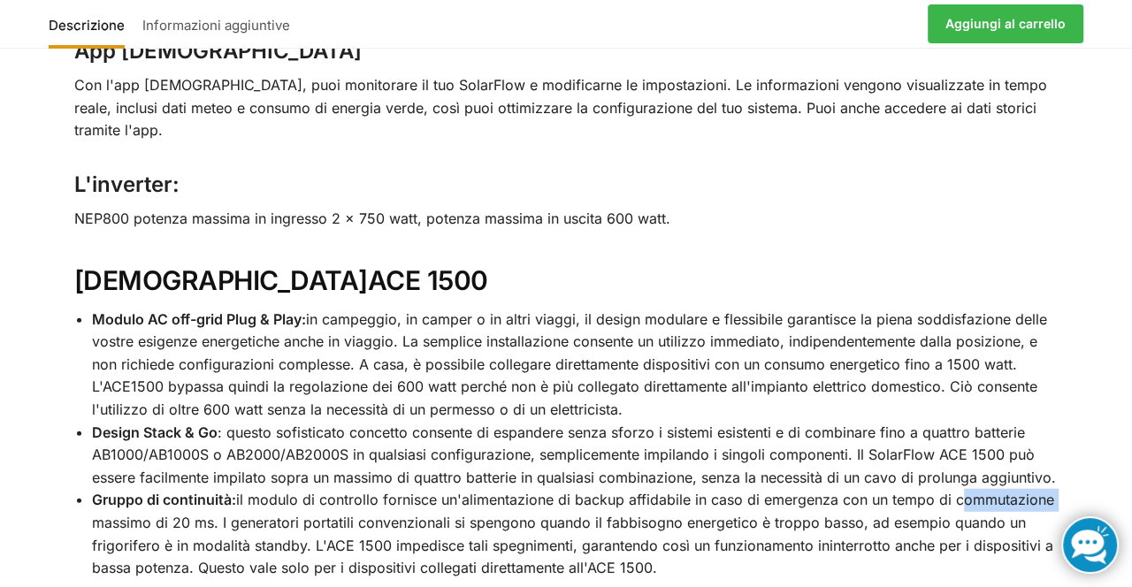
click at [999, 310] on font "in campeggio, in camper o in altri viaggi, il design modulare e flessibile gara…" at bounding box center [569, 364] width 955 height 108
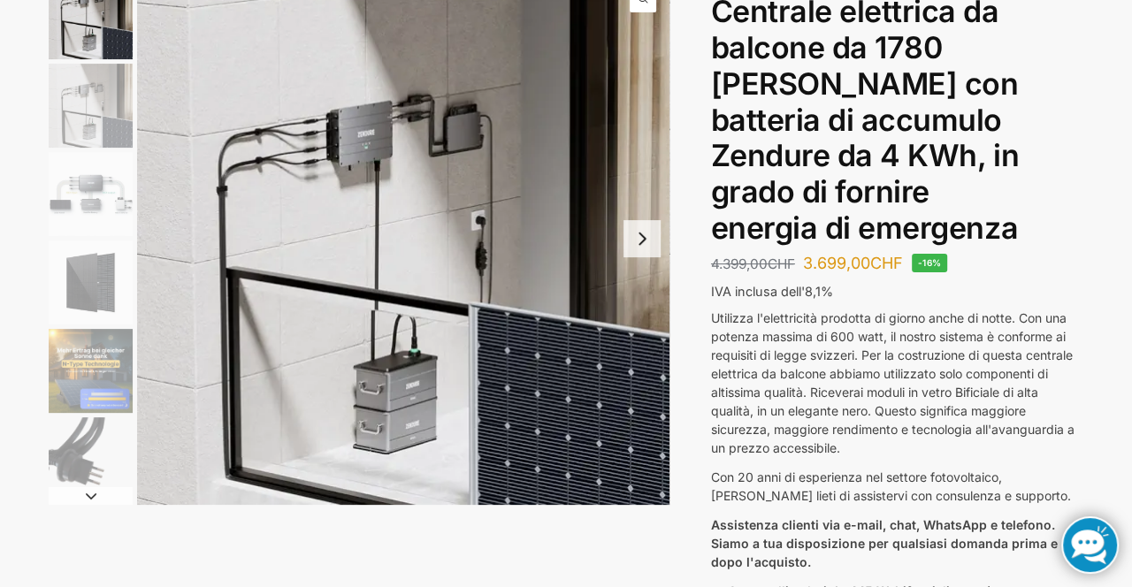
scroll to position [0, 0]
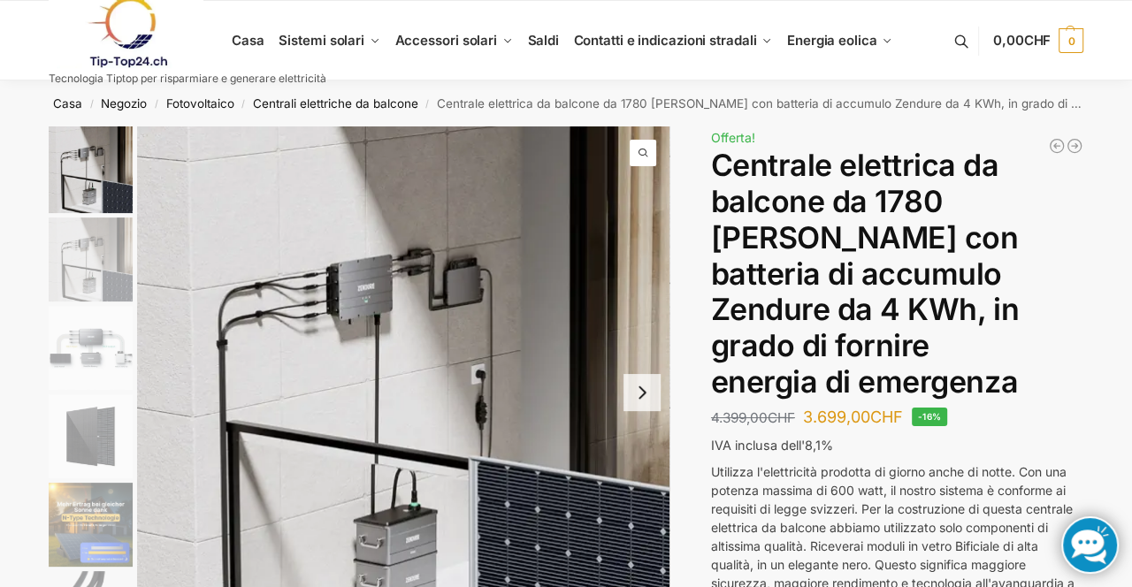
click at [112, 373] on img "3 / 11" at bounding box center [91, 348] width 84 height 84
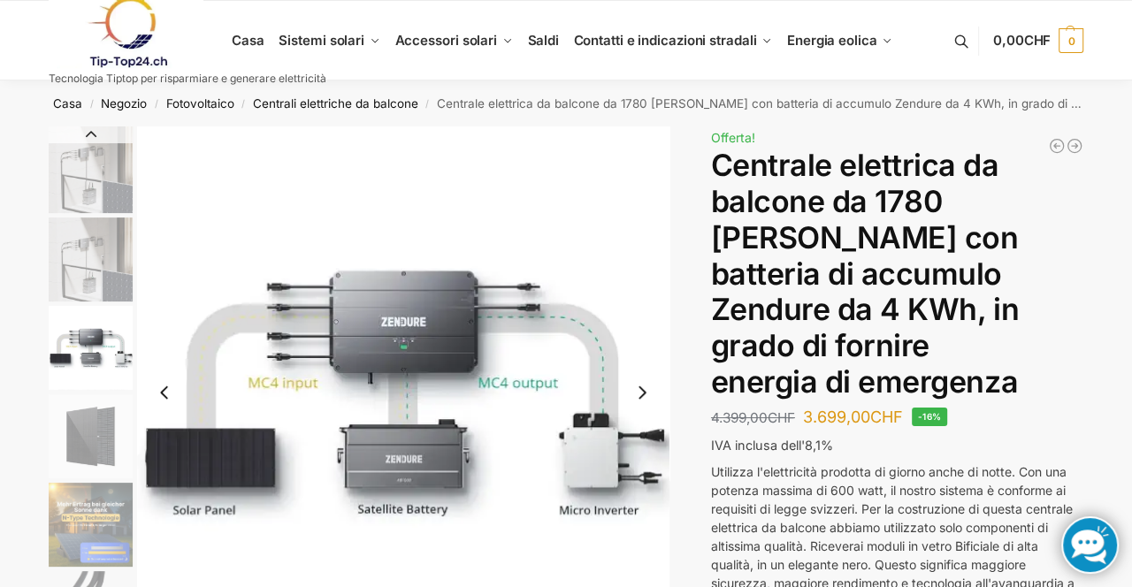
click at [550, 200] on img "3 / 11" at bounding box center [403, 392] width 532 height 532
click at [98, 456] on img "4 / 11" at bounding box center [91, 436] width 84 height 84
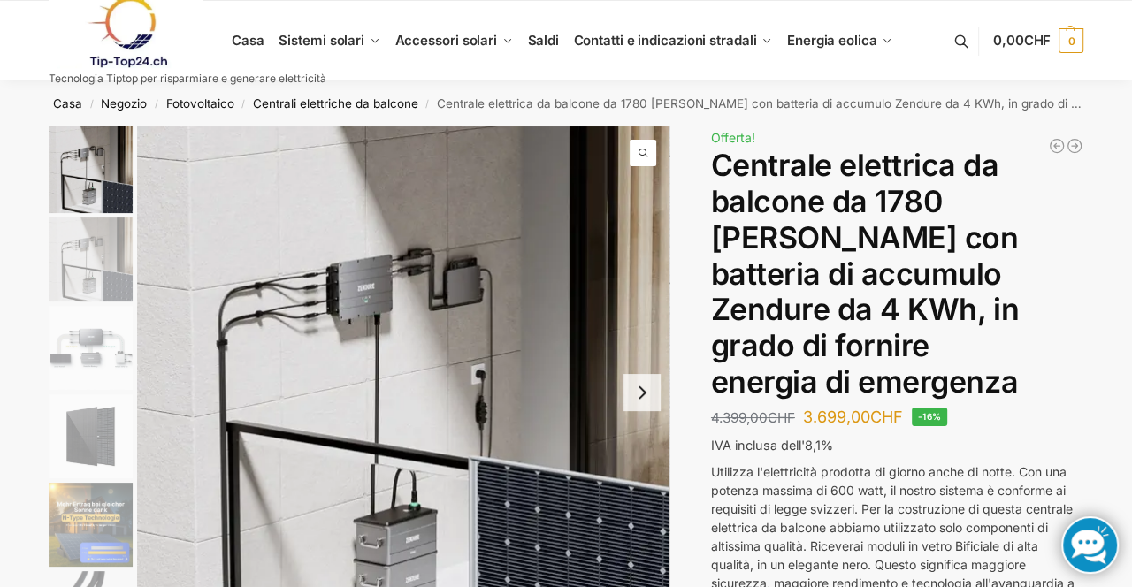
click at [106, 533] on img "5 / 11" at bounding box center [91, 525] width 84 height 84
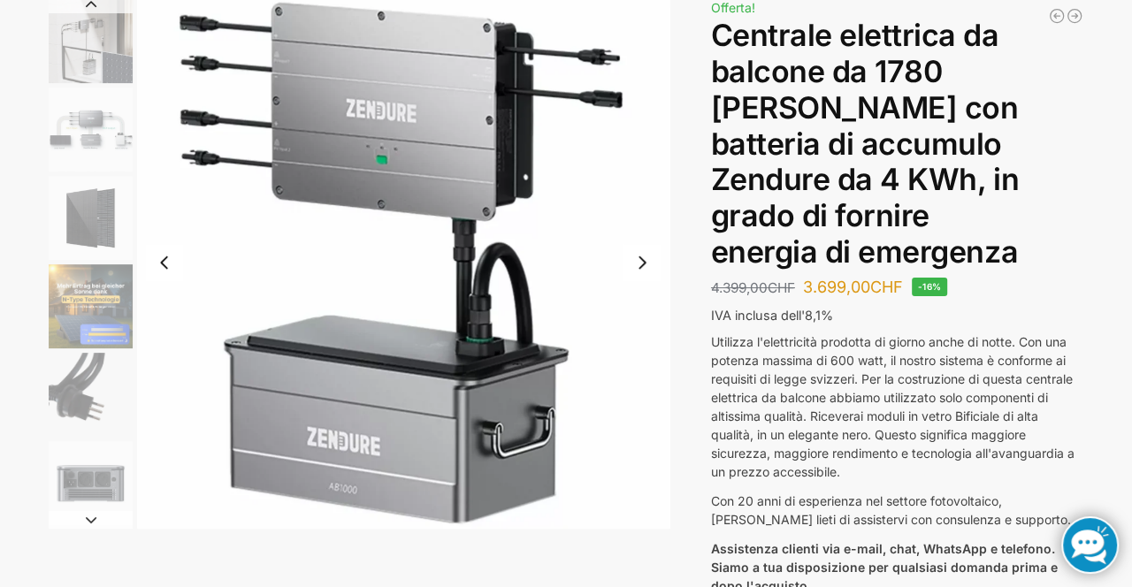
scroll to position [132, 0]
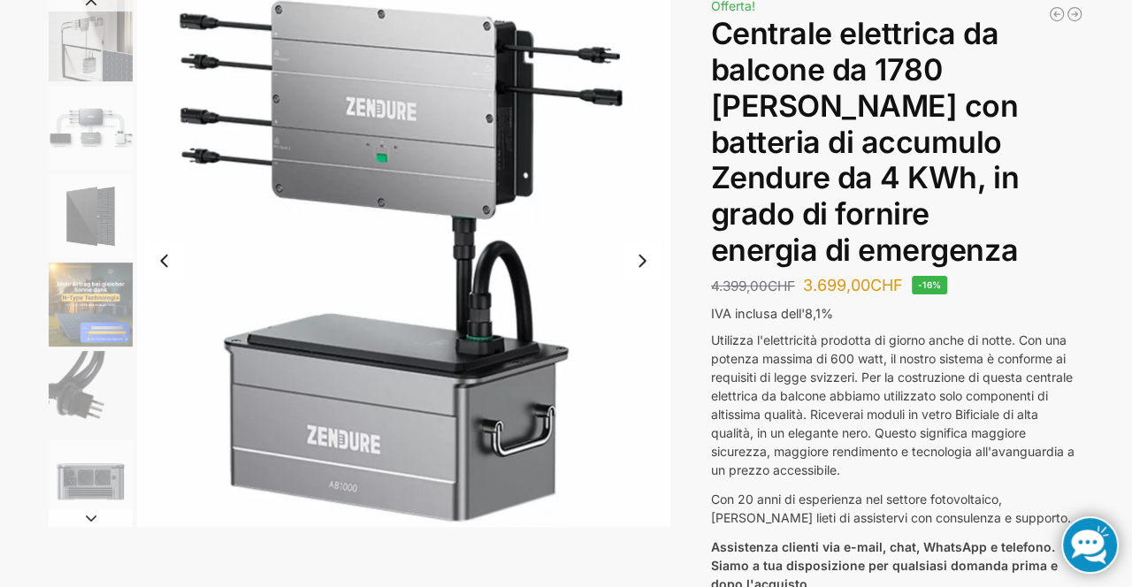
click at [656, 423] on img "8 / 11" at bounding box center [403, 261] width 532 height 532
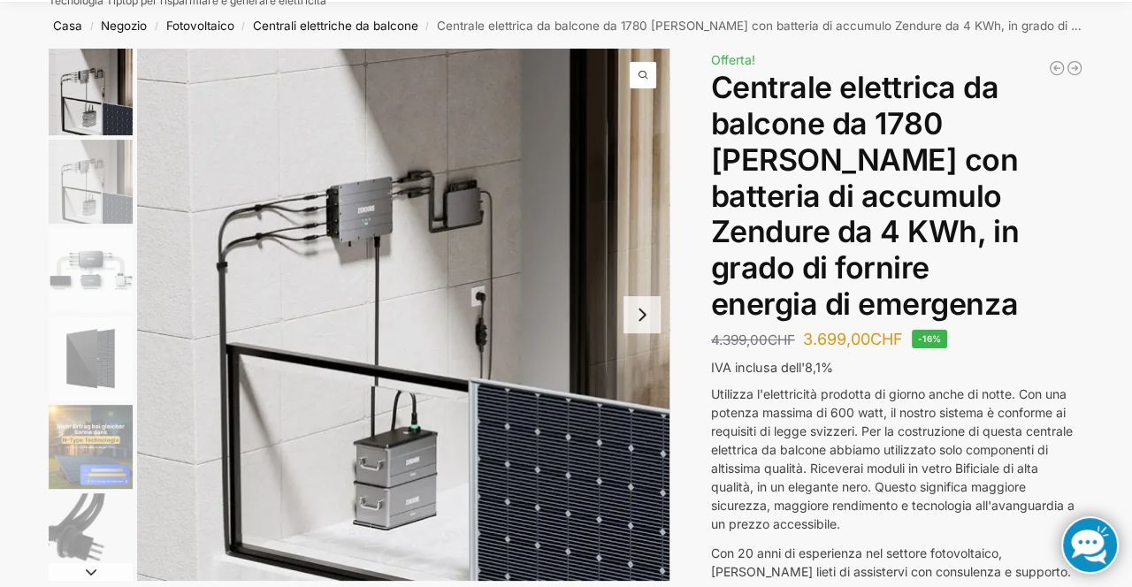
scroll to position [78, 0]
click at [112, 292] on img "3 / 11" at bounding box center [91, 270] width 84 height 84
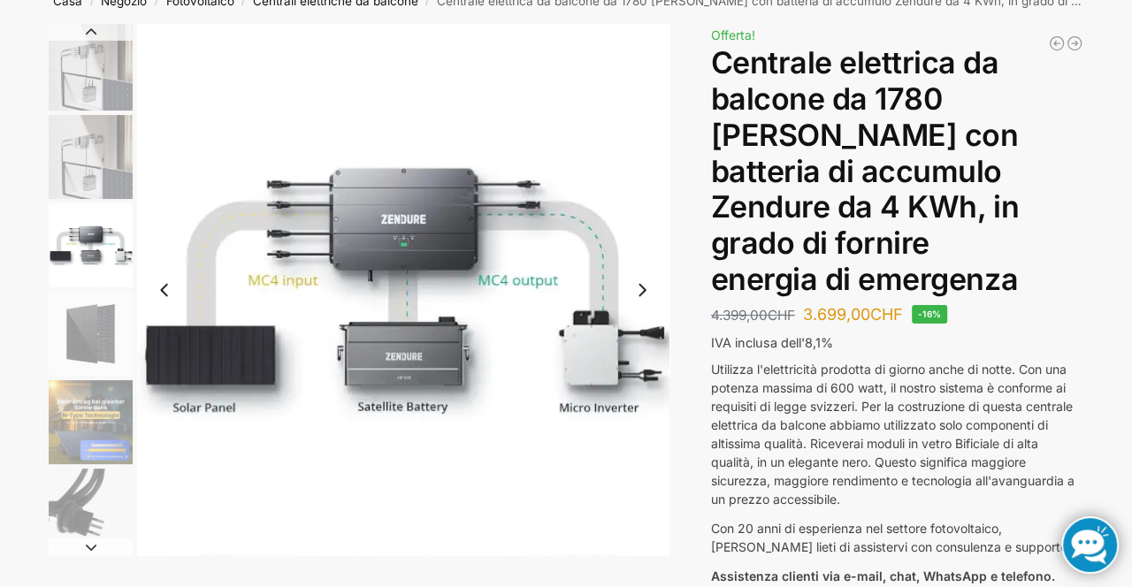
scroll to position [111, 0]
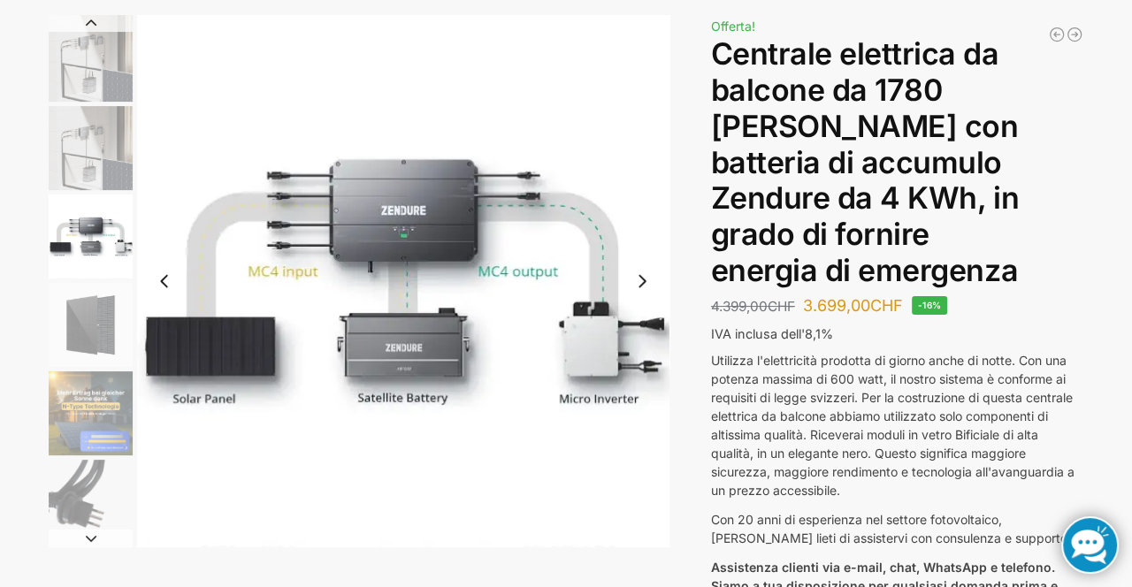
click at [97, 421] on img "5 / 11" at bounding box center [91, 413] width 84 height 84
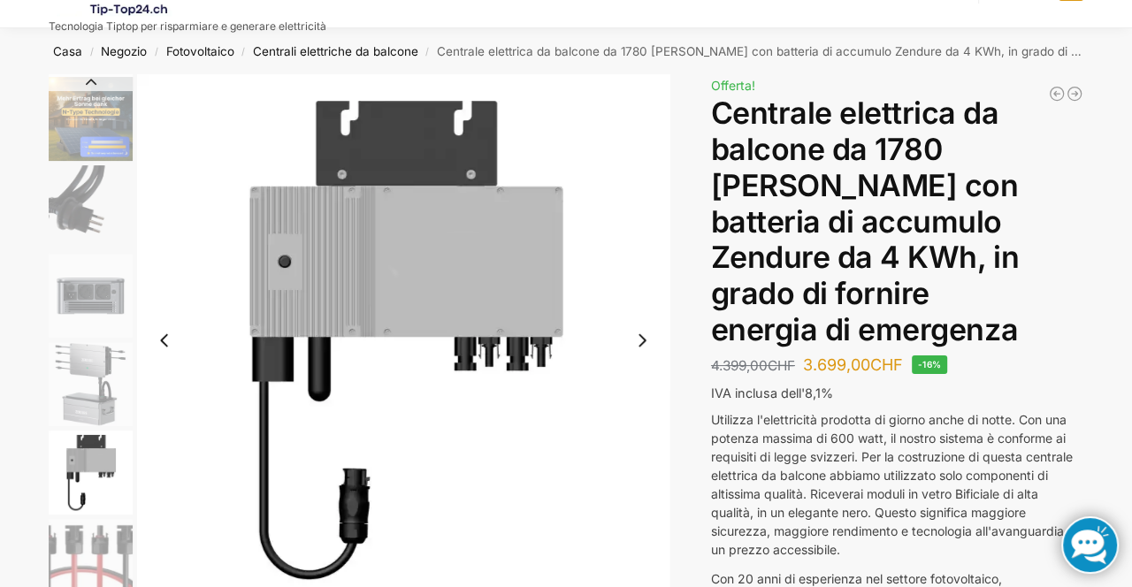
scroll to position [57, 0]
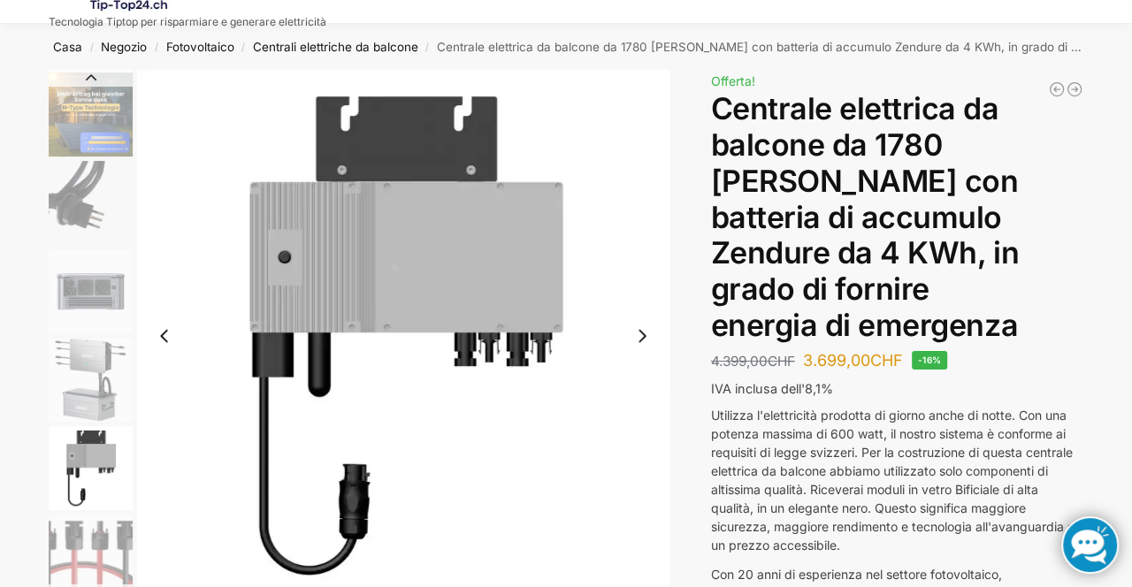
click at [486, 397] on img "9 / 11" at bounding box center [403, 336] width 532 height 532
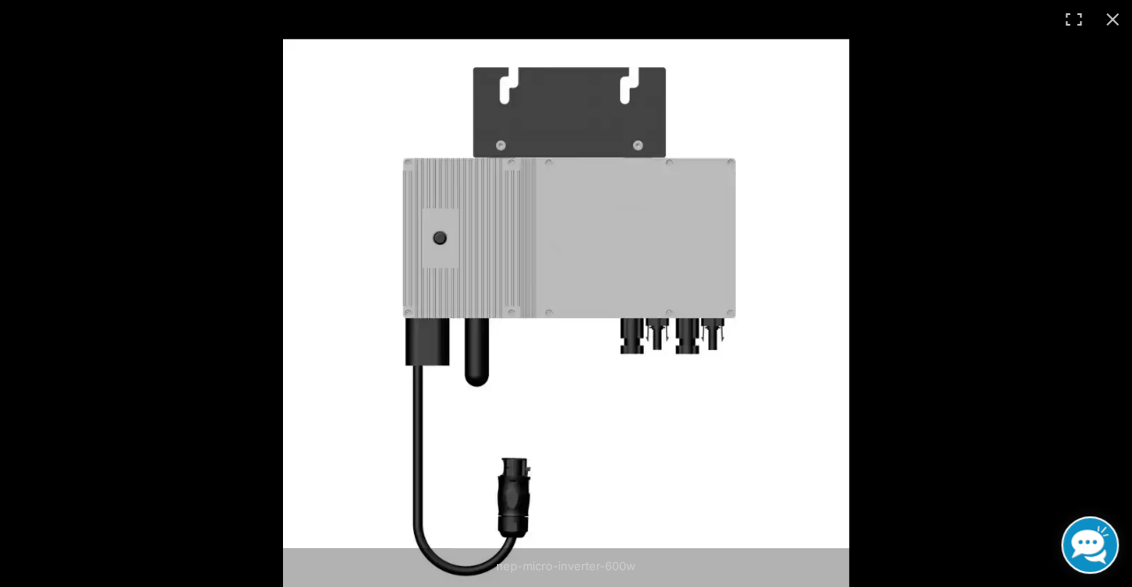
click at [492, 392] on img at bounding box center [566, 322] width 566 height 566
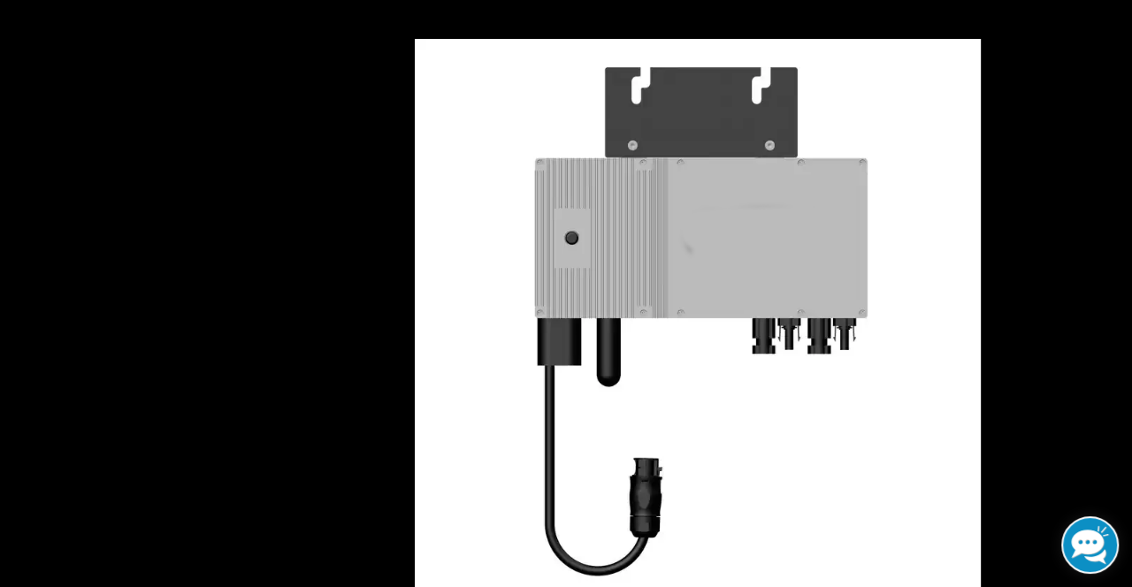
click at [507, 484] on img at bounding box center [698, 322] width 566 height 566
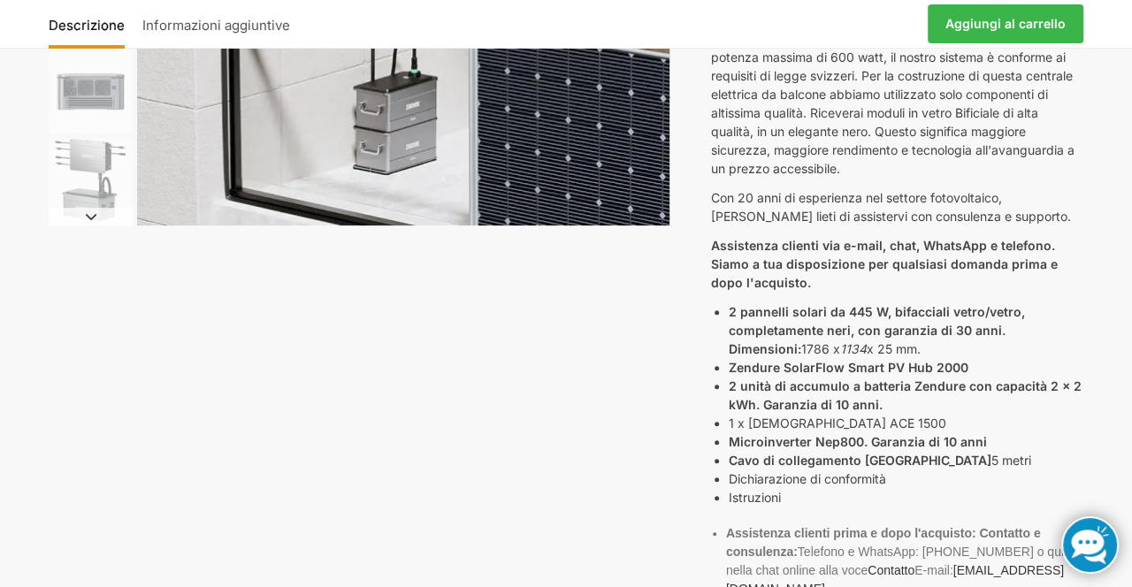
scroll to position [455, 0]
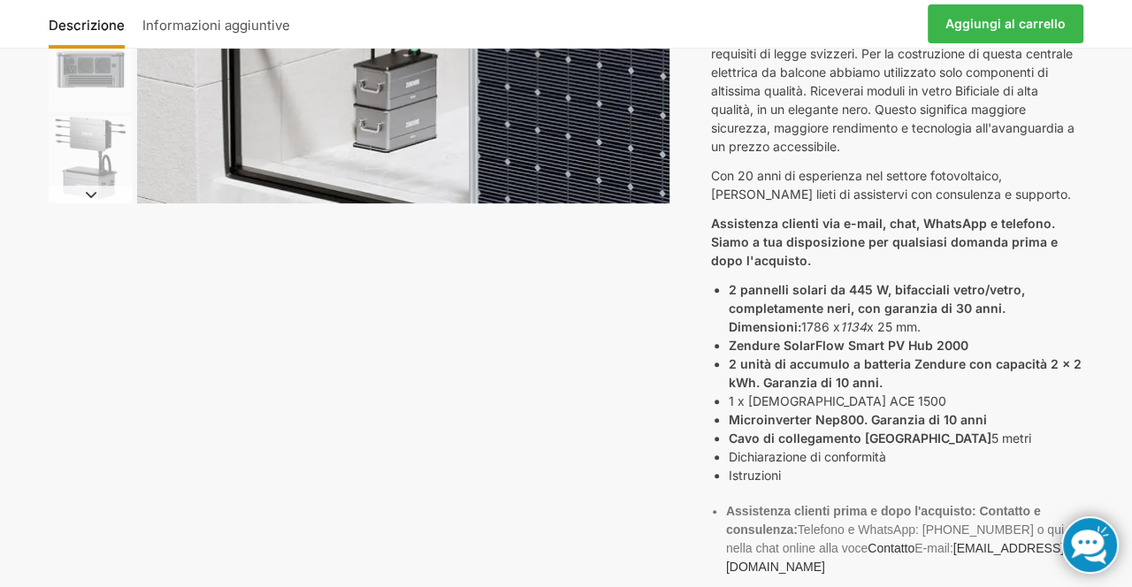
click at [166, 395] on div "Accumulo di energia solare Zendure per centrali elettriche da balcone Descrizio…" at bounding box center [565, 332] width 1109 height 1322
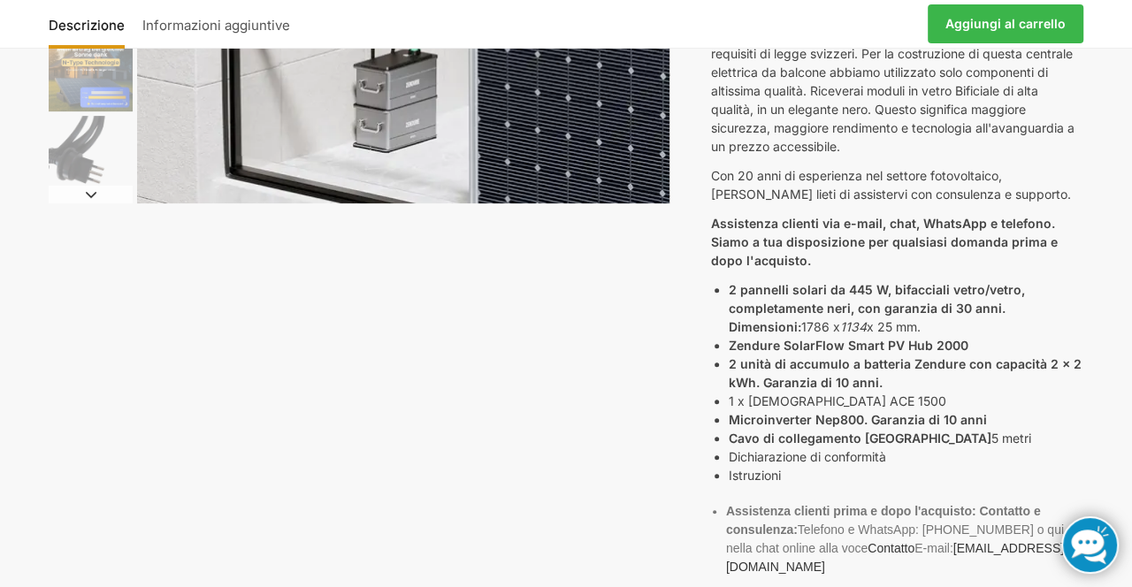
click at [103, 415] on div "Accumulo di energia solare Zendure per centrali elettriche da balcone Descrizio…" at bounding box center [565, 332] width 1109 height 1322
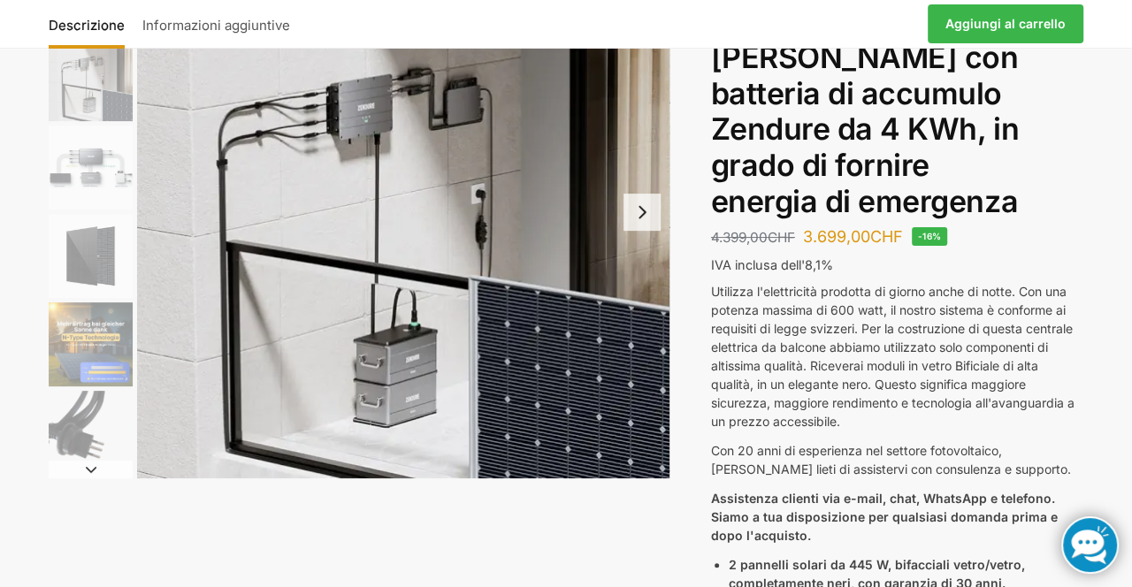
scroll to position [161, 0]
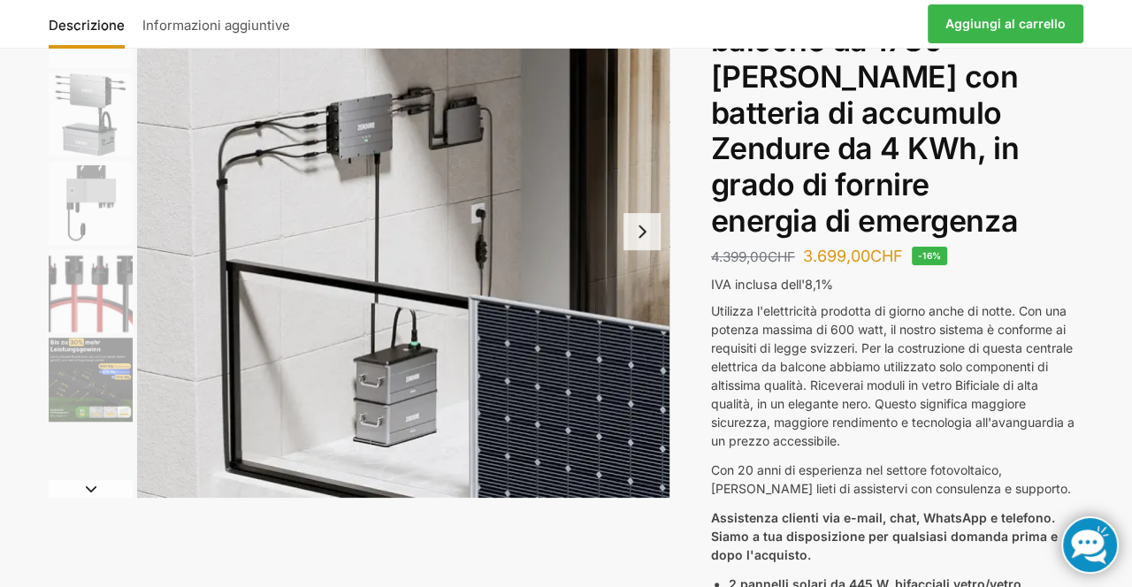
click at [739, 504] on div "Utilizza l'elettricità prodotta di giorno anche di notte. Con una potenza massi…" at bounding box center [897, 598] width 372 height 594
